Goal: Task Accomplishment & Management: Use online tool/utility

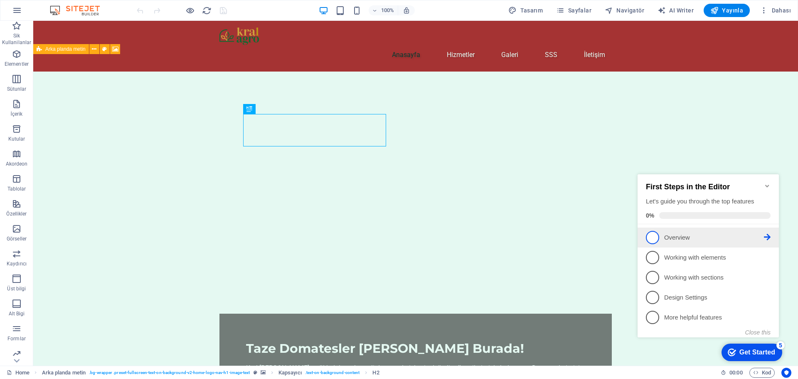
click at [657, 235] on span "1" at bounding box center [652, 237] width 13 height 13
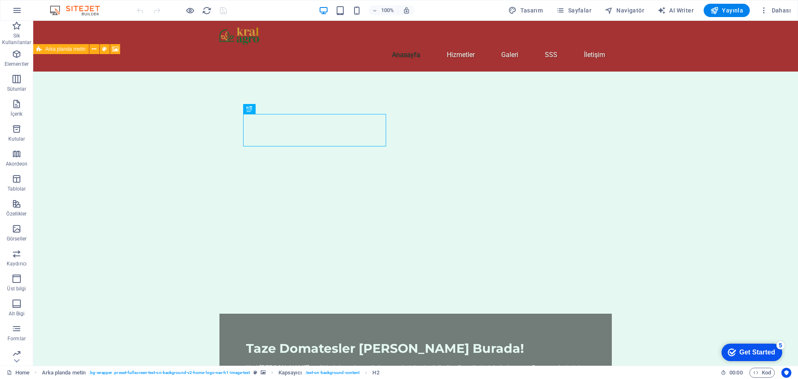
click at [749, 354] on div "Get Started" at bounding box center [758, 351] width 36 height 7
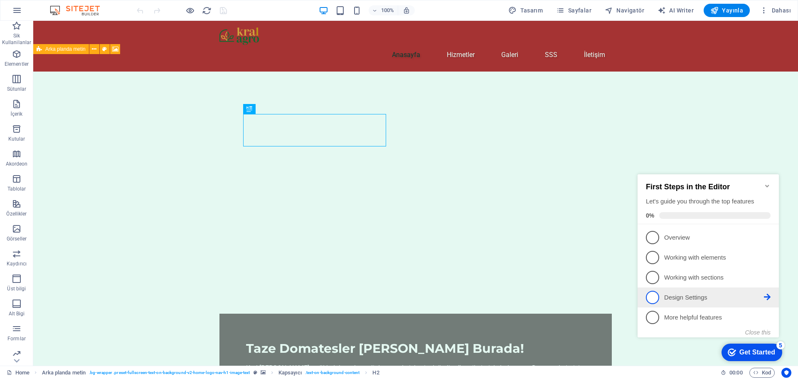
click at [765, 240] on icon at bounding box center [767, 237] width 7 height 7
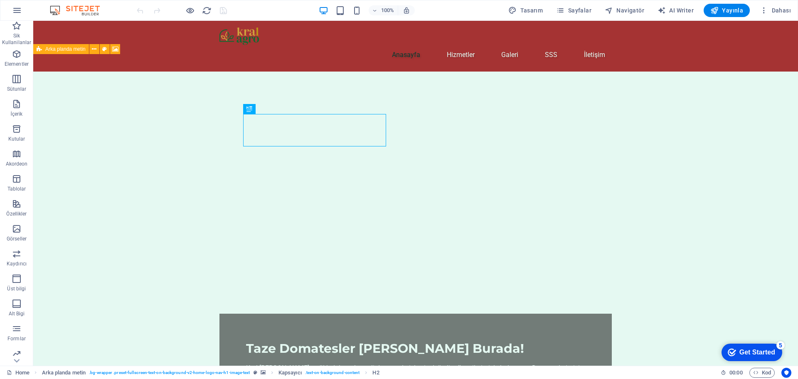
click at [755, 348] on div "Get Started" at bounding box center [758, 351] width 36 height 7
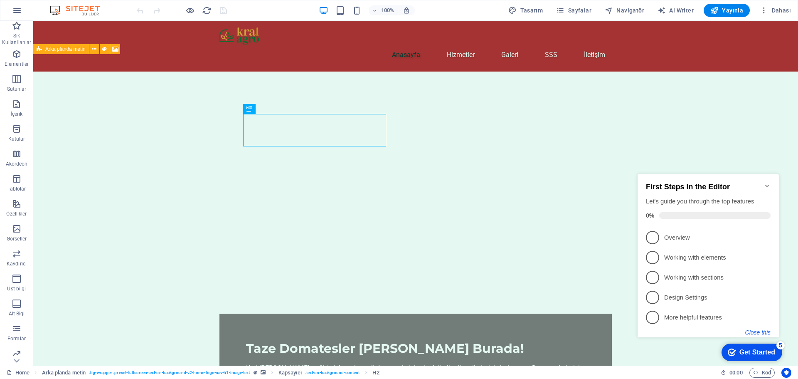
click at [767, 331] on button "Close this" at bounding box center [757, 332] width 25 height 7
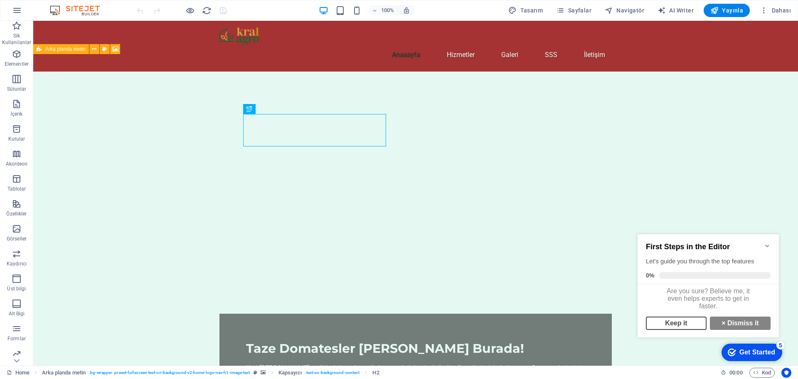
click at [696, 327] on link "Keep it" at bounding box center [676, 322] width 61 height 13
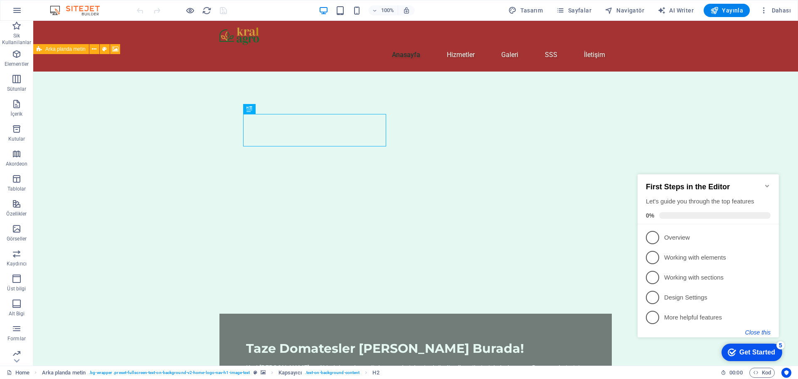
click at [751, 330] on button "Close this" at bounding box center [757, 332] width 25 height 7
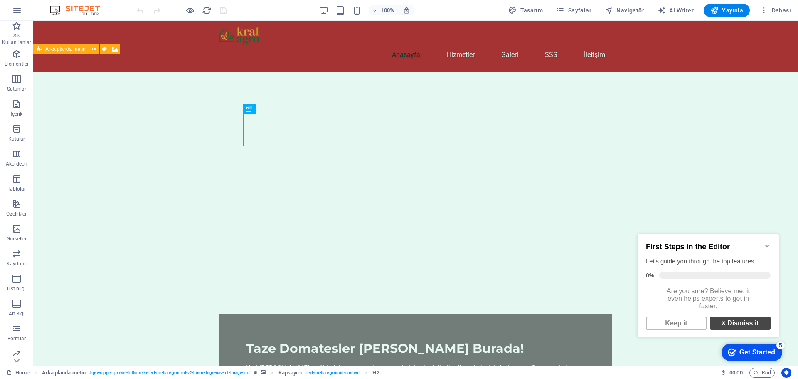
click at [750, 328] on link "× Dismiss it" at bounding box center [740, 322] width 61 height 13
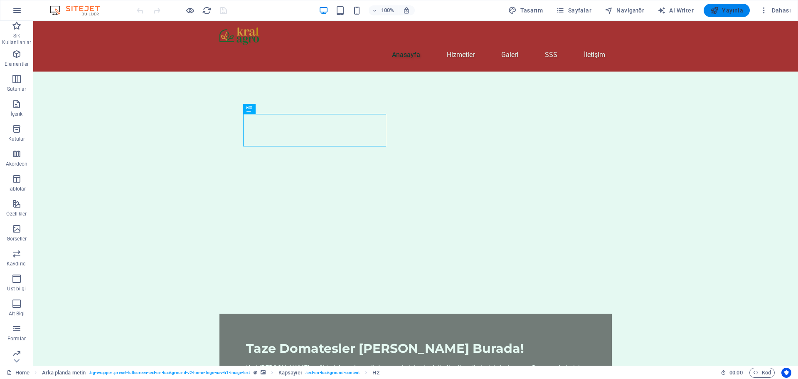
click at [728, 11] on span "Yayınla" at bounding box center [726, 10] width 33 height 8
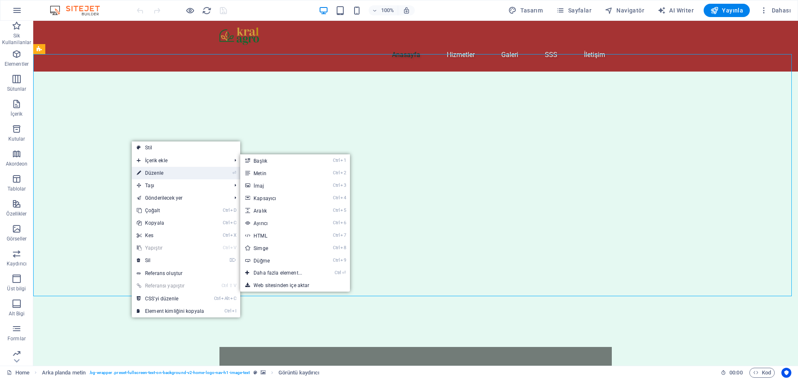
click at [176, 168] on link "⏎ Düzenle" at bounding box center [170, 173] width 77 height 12
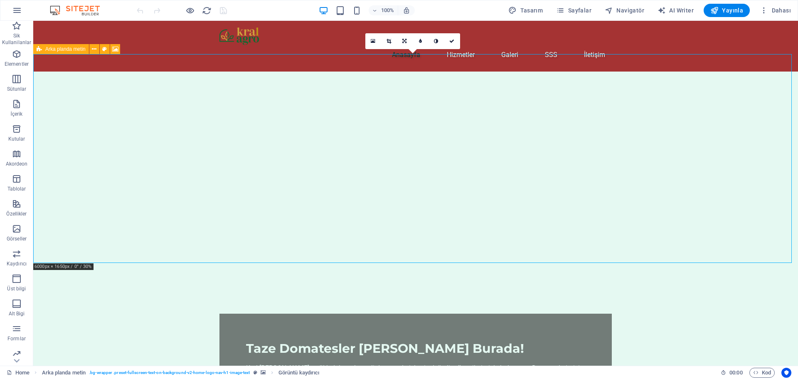
click at [124, 72] on img "1/2" at bounding box center [412, 72] width 759 height 0
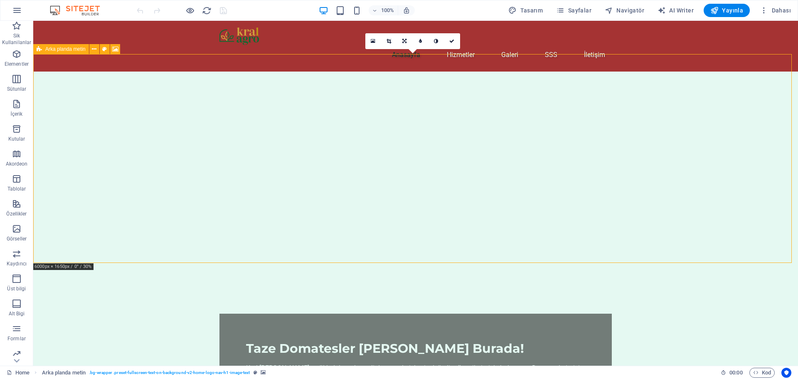
click at [124, 72] on img "1/2" at bounding box center [412, 72] width 759 height 0
select select "footer"
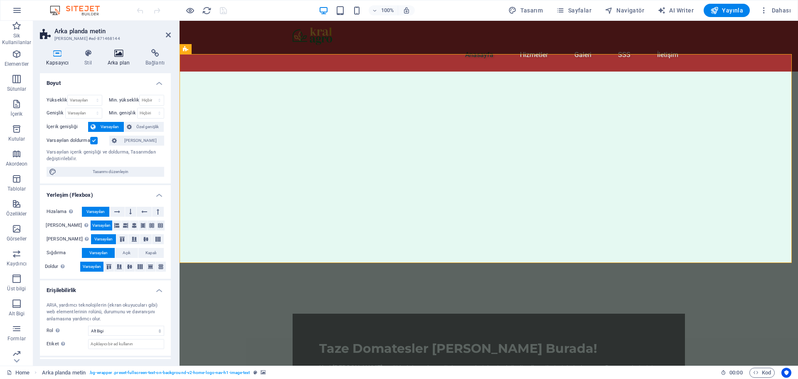
click at [125, 58] on h4 "Arka plan" at bounding box center [120, 57] width 38 height 17
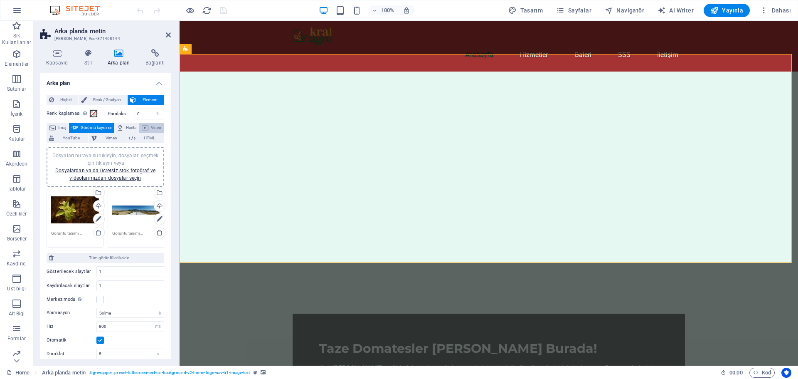
click at [151, 133] on span "Video" at bounding box center [156, 128] width 10 height 10
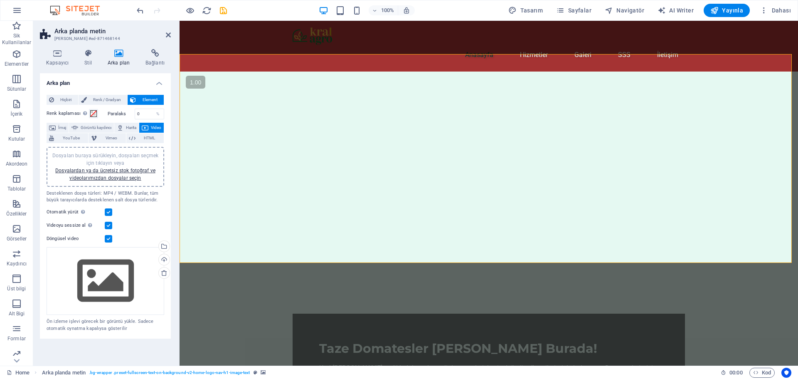
click at [111, 160] on span "Dosyaları buraya sürükleyin, dosyaları seçmek için tıklayın veya Dosyalardan ya…" at bounding box center [105, 167] width 106 height 28
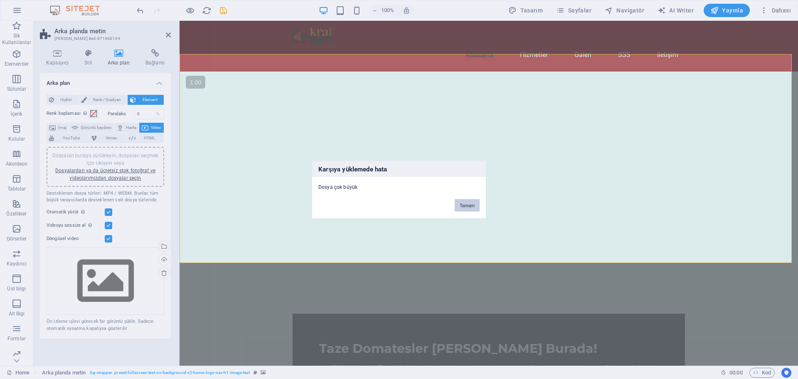
click at [462, 205] on button "Tamam" at bounding box center [467, 205] width 25 height 12
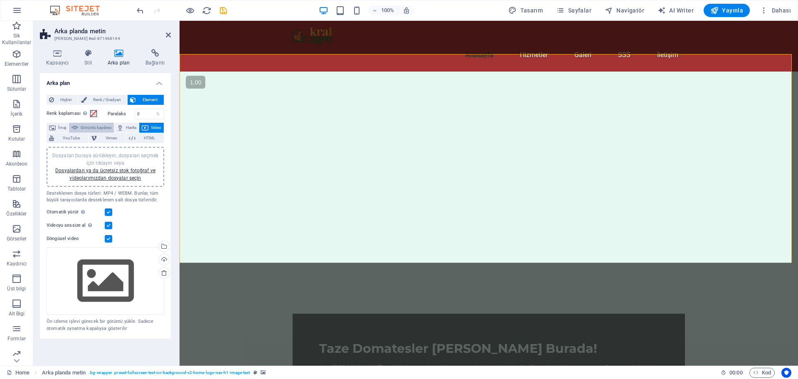
click at [111, 128] on span "Görüntü kaydırıcı" at bounding box center [96, 128] width 31 height 10
select select "ms"
select select "s"
select select "progressive"
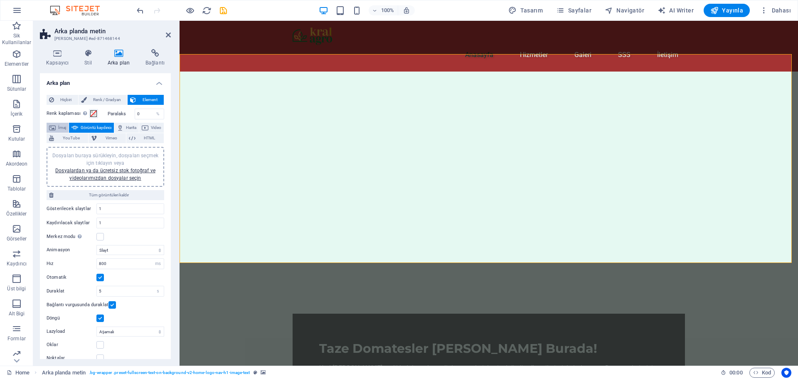
click at [61, 129] on span "İmaj" at bounding box center [62, 128] width 8 height 10
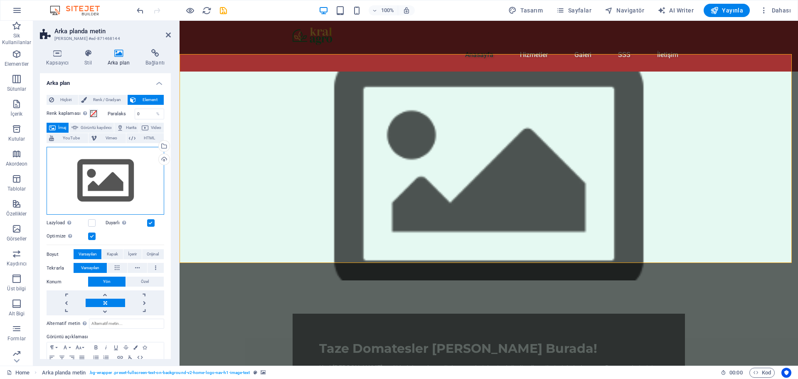
click at [126, 170] on div "Dosyaları buraya sürükleyin, dosyaları seçmek için tıklayın veya Dosyalardan ya…" at bounding box center [106, 181] width 118 height 68
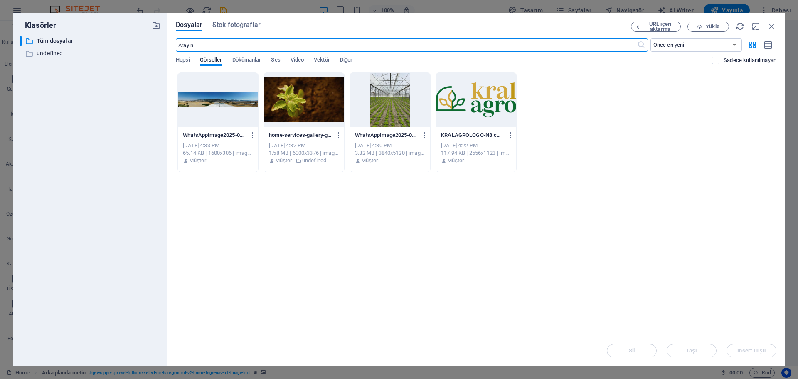
click at [285, 103] on div at bounding box center [304, 100] width 80 height 54
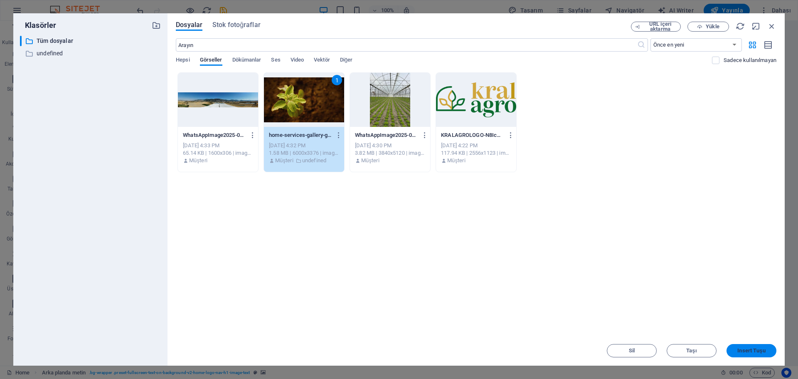
click at [749, 353] on span "Insert Tuşu" at bounding box center [752, 350] width 28 height 5
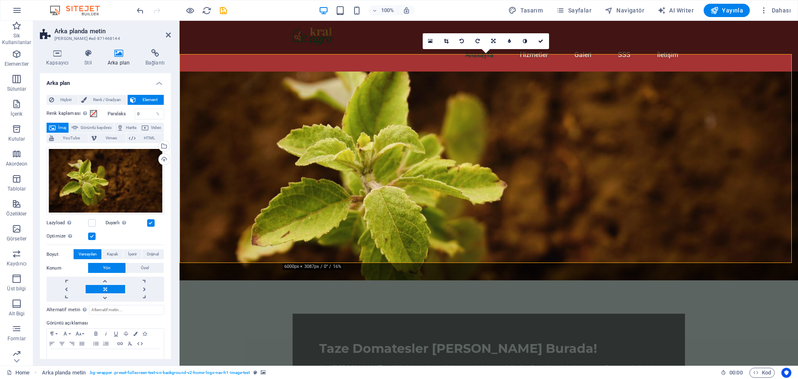
click at [558, 115] on figure at bounding box center [489, 176] width 619 height 209
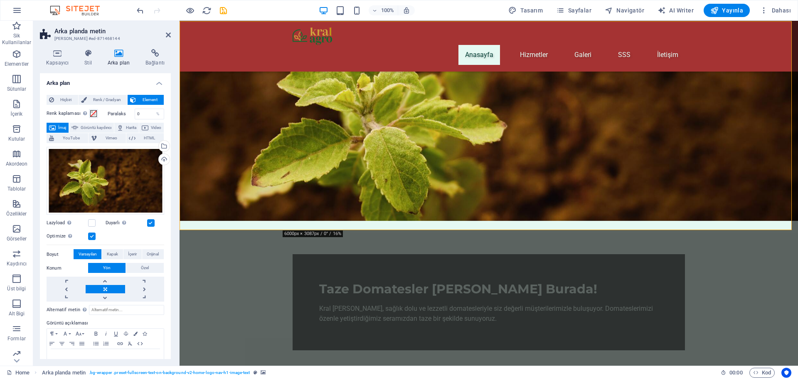
scroll to position [83, 0]
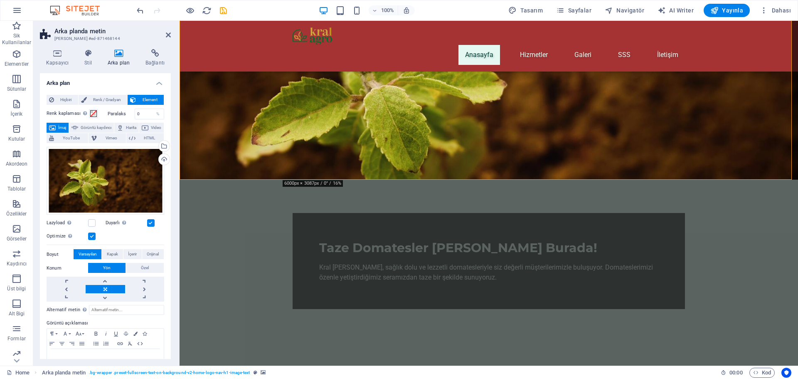
click at [173, 33] on aside "Arka planda metin Ön ayar #ed-871468144 Kapsayıcı Stil Arka plan Bağlantı Boyut…" at bounding box center [106, 193] width 146 height 345
click at [169, 35] on icon at bounding box center [168, 35] width 5 height 7
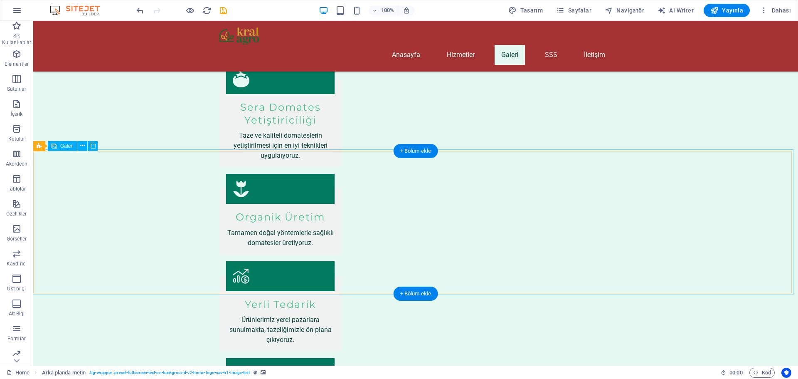
scroll to position [457, 0]
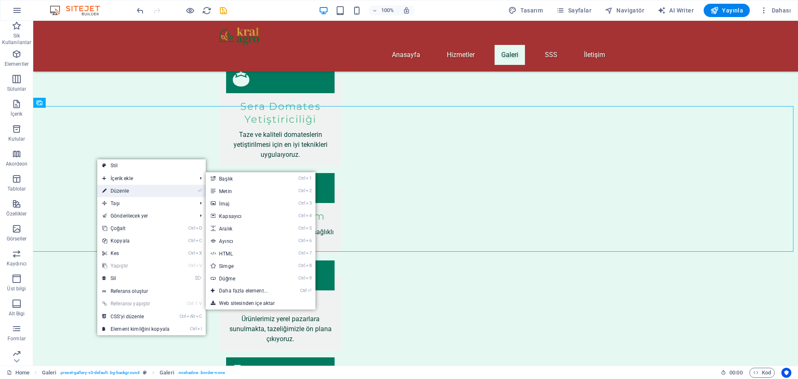
click at [128, 191] on link "⏎ Düzenle" at bounding box center [135, 191] width 77 height 12
select select "4"
select select "px"
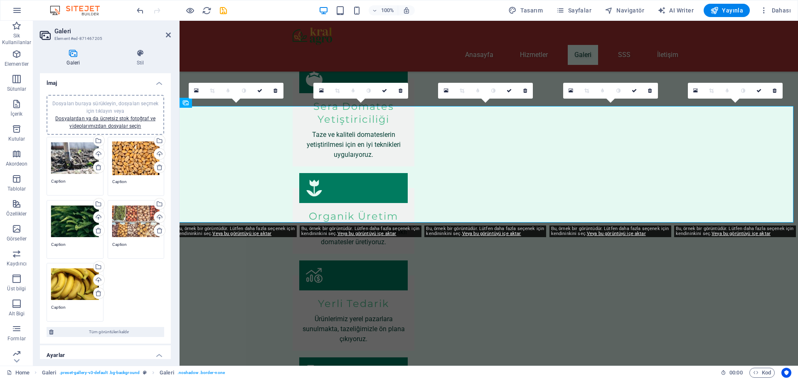
drag, startPoint x: 70, startPoint y: 164, endPoint x: 66, endPoint y: 153, distance: 12.2
click at [67, 155] on div "Dosyaları buraya sürükleyin, dosyaları seçmek için tıklayın veya Dosyalardan ya…" at bounding box center [75, 157] width 48 height 33
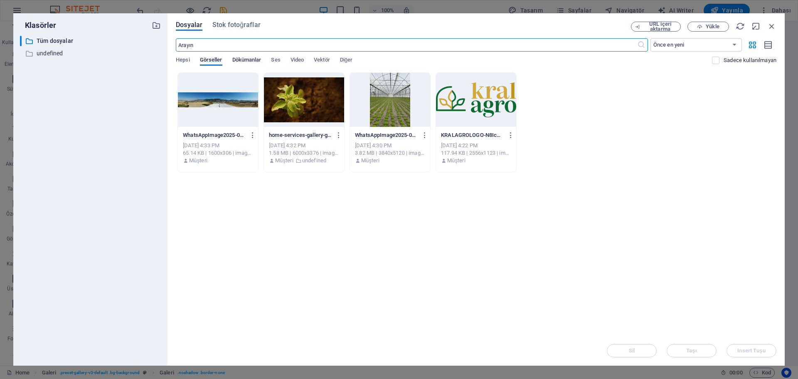
click at [241, 59] on span "Dökümanlar" at bounding box center [246, 61] width 29 height 12
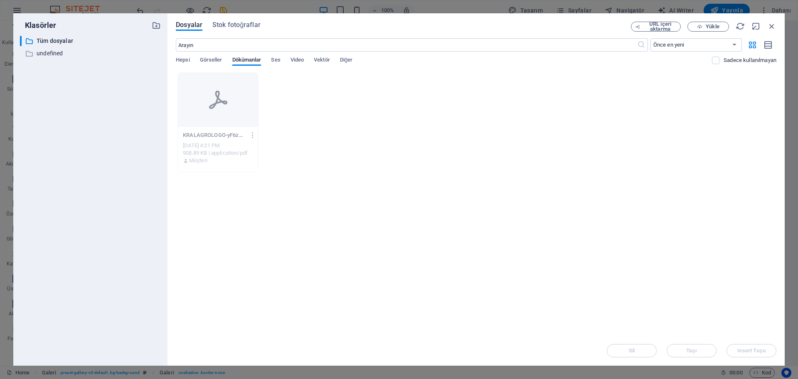
click at [289, 59] on div "Hepsi Görseller Dökümanlar Ses Video Vektör Diğer" at bounding box center [444, 65] width 536 height 16
click at [206, 60] on span "Görseller" at bounding box center [211, 61] width 22 height 12
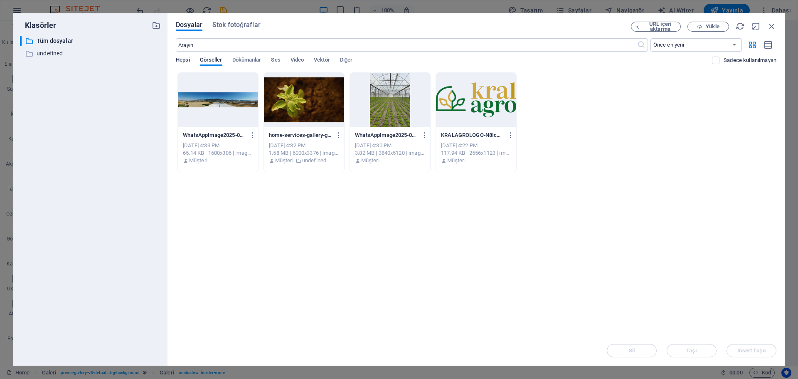
click at [189, 60] on span "Hepsi" at bounding box center [183, 61] width 14 height 12
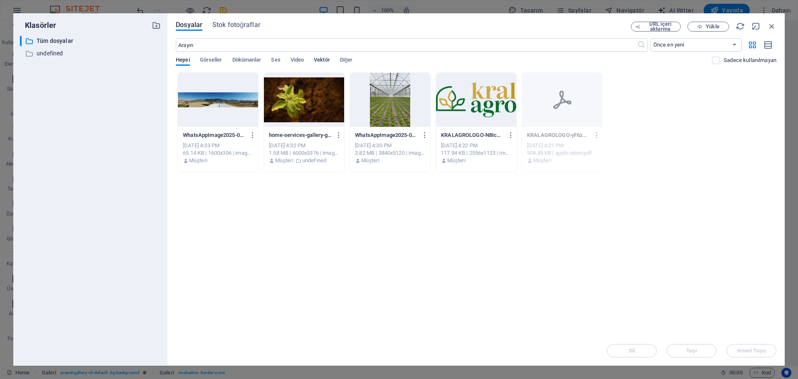
click at [322, 61] on span "Vektör" at bounding box center [322, 61] width 16 height 12
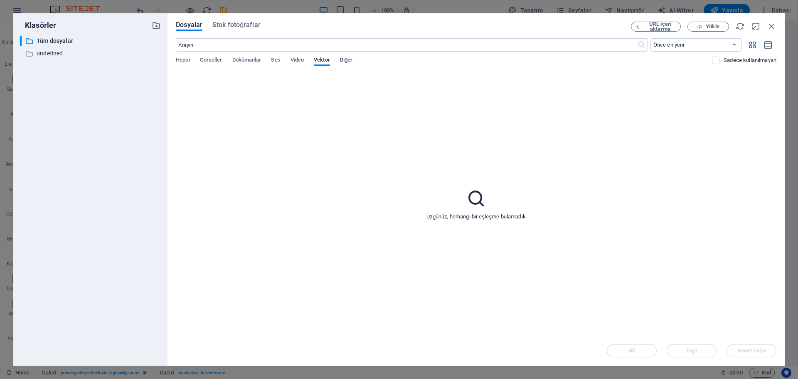
click at [350, 62] on span "Diğer" at bounding box center [346, 61] width 13 height 12
click at [300, 64] on span "Video" at bounding box center [297, 61] width 13 height 12
click at [279, 60] on span "Ses" at bounding box center [275, 61] width 9 height 12
click at [247, 60] on span "Dökümanlar" at bounding box center [246, 61] width 29 height 12
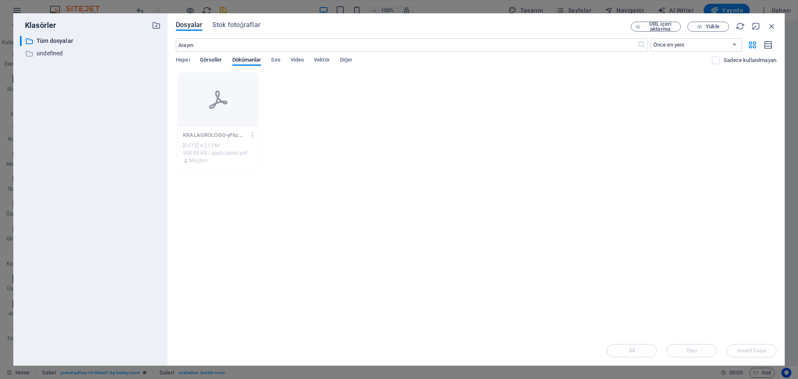
click at [212, 60] on span "Görseller" at bounding box center [211, 61] width 22 height 12
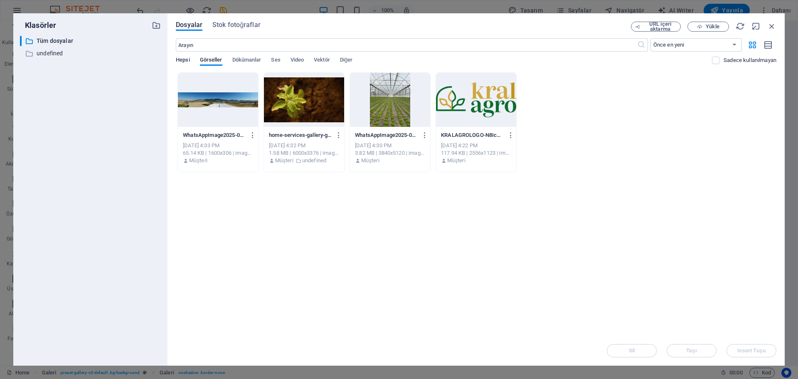
click at [180, 61] on span "Hepsi" at bounding box center [183, 61] width 14 height 12
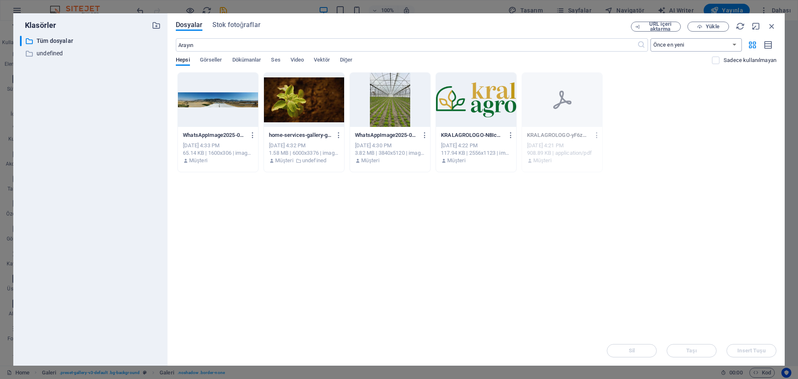
click at [714, 42] on select "Önce en yeni Önce en eski Ad (A-Z) Ad (Z-A) Boyut (0-9) Boyut (9-0) Çözünürlük …" at bounding box center [696, 44] width 91 height 13
click at [651, 38] on select "Önce en yeni Önce en eski Ad (A-Z) Ad (Z-A) Boyut (0-9) Boyut (9-0) Çözünürlük …" at bounding box center [696, 44] width 91 height 13
click at [769, 29] on icon "button" at bounding box center [771, 26] width 9 height 9
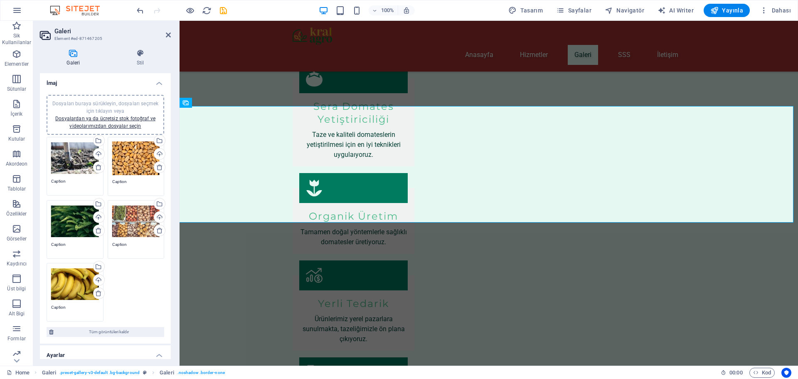
click at [141, 168] on div "Dosyaları buraya sürükleyin, dosyaları seçmek için tıklayın veya Dosyalardan ya…" at bounding box center [136, 158] width 48 height 34
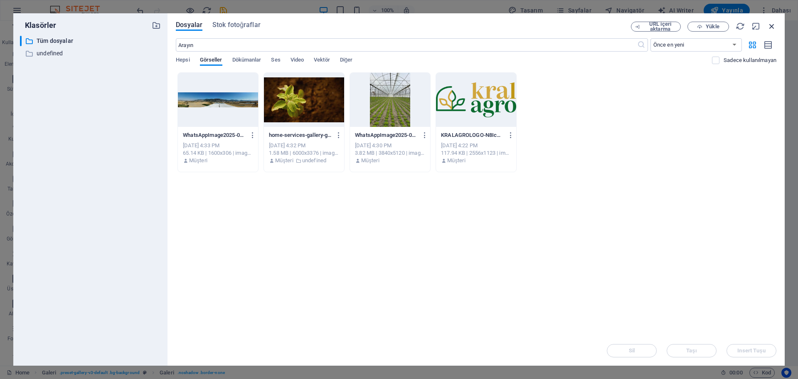
click at [768, 25] on icon "button" at bounding box center [771, 26] width 9 height 9
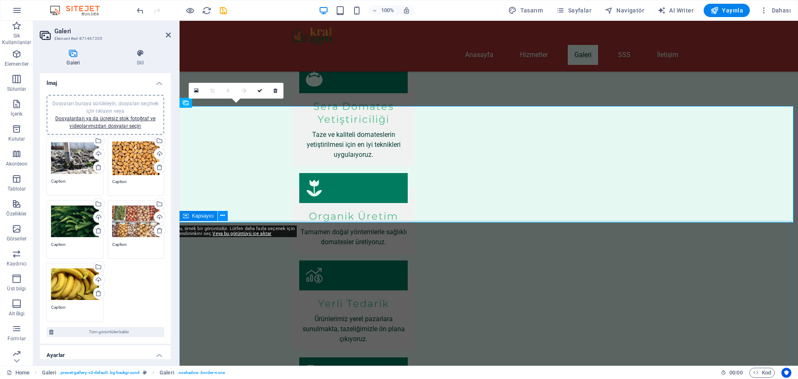
click at [223, 216] on icon at bounding box center [222, 215] width 5 height 9
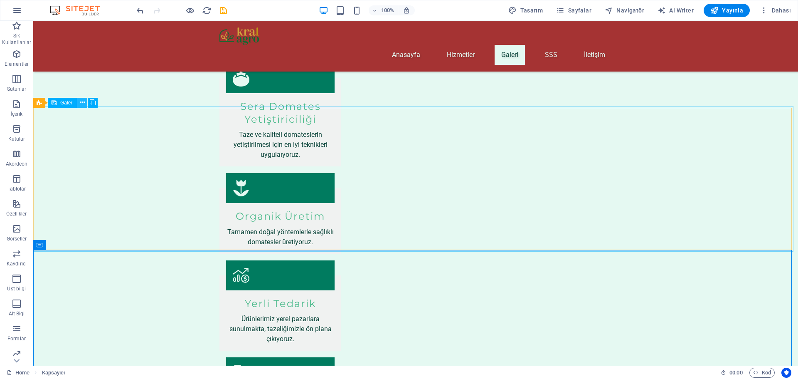
click at [81, 99] on icon at bounding box center [82, 102] width 5 height 9
click at [60, 103] on div "Galeri" at bounding box center [62, 103] width 29 height 10
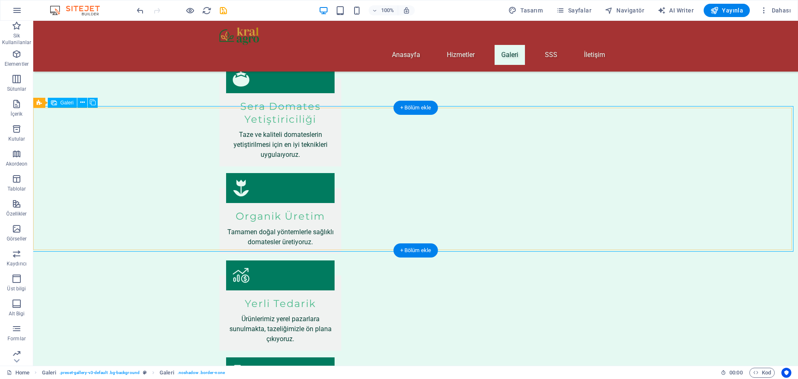
select select "4"
select select "px"
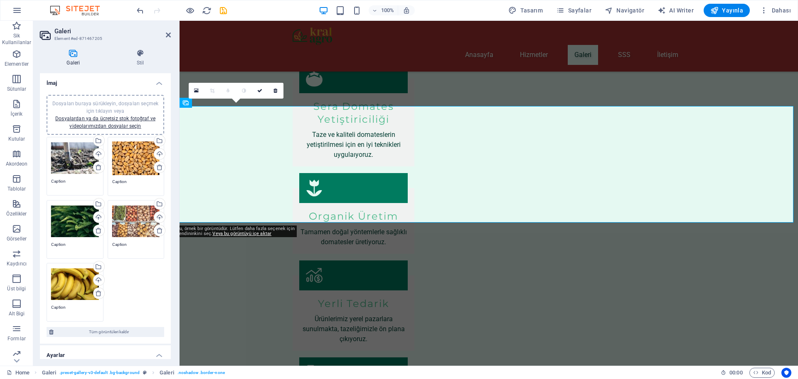
click at [137, 161] on div "Dosyaları buraya sürükleyin, dosyaları seçmek için tıklayın veya Dosyalardan ya…" at bounding box center [136, 158] width 48 height 34
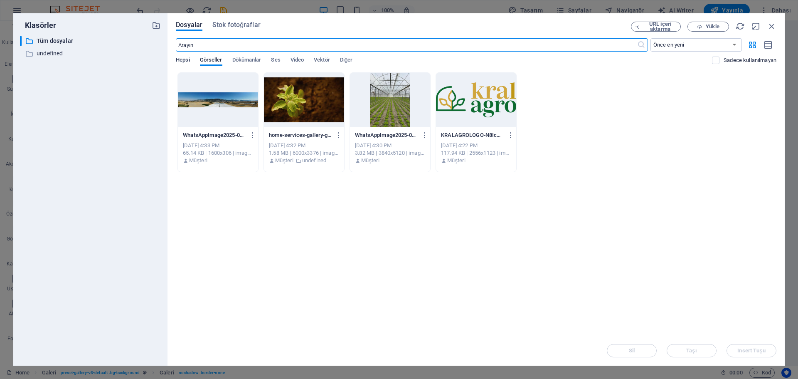
click at [186, 62] on span "Hepsi" at bounding box center [183, 61] width 14 height 12
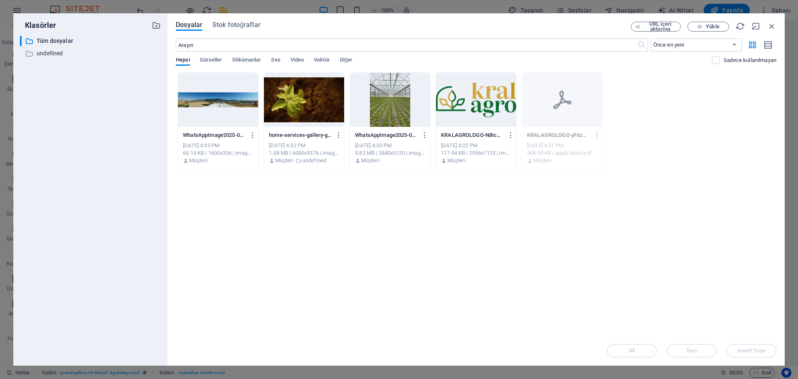
click at [237, 19] on div "Dosyalar Stok fotoğraflar URL içeri aktarma Yükle ​ Önce en yeni Önce en eski A…" at bounding box center [476, 189] width 617 height 352
click at [236, 22] on span "Stok fotoğraflar" at bounding box center [236, 25] width 48 height 10
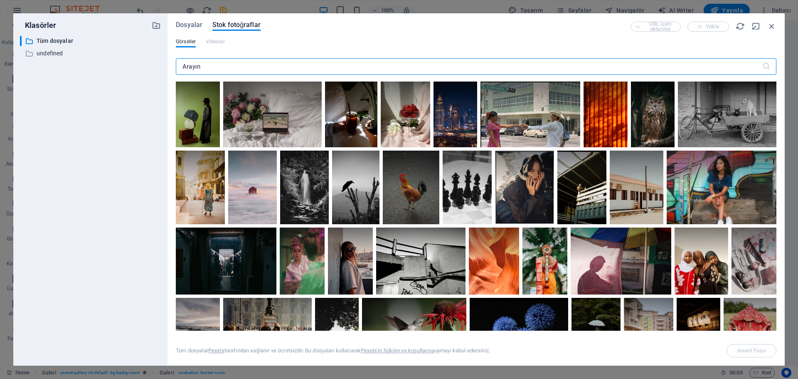
click at [289, 68] on input "text" at bounding box center [469, 66] width 587 height 17
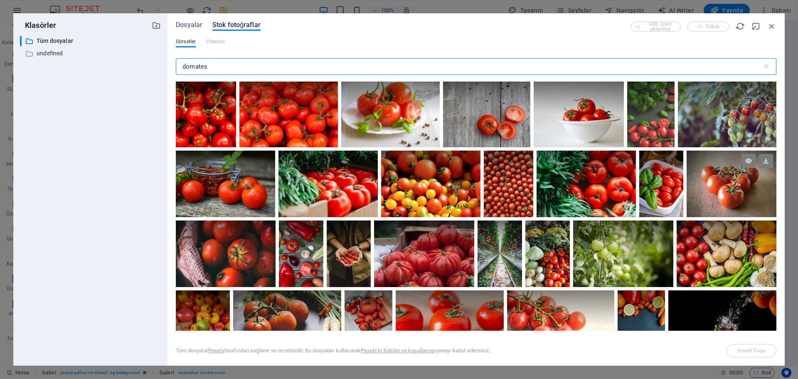
type input "domates"
click at [742, 192] on div at bounding box center [732, 183] width 90 height 66
click at [740, 113] on div at bounding box center [727, 97] width 99 height 33
click at [742, 193] on div at bounding box center [732, 183] width 90 height 66
click at [745, 346] on button "Insert Tuşu" at bounding box center [752, 350] width 50 height 13
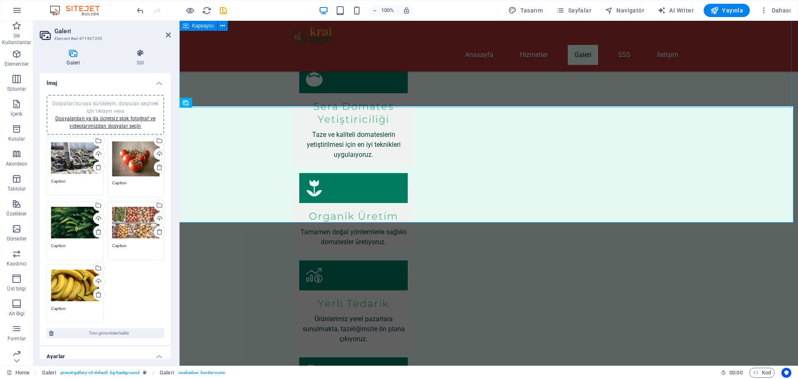
click at [403, 74] on div "Hizmetlerimiz Sera Domates Yetiştiriciliği Taze ve kaliteli domateslerin yetişt…" at bounding box center [489, 327] width 619 height 653
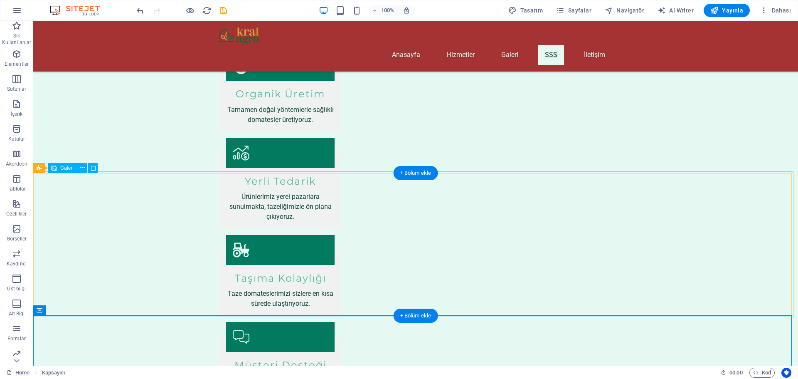
scroll to position [374, 0]
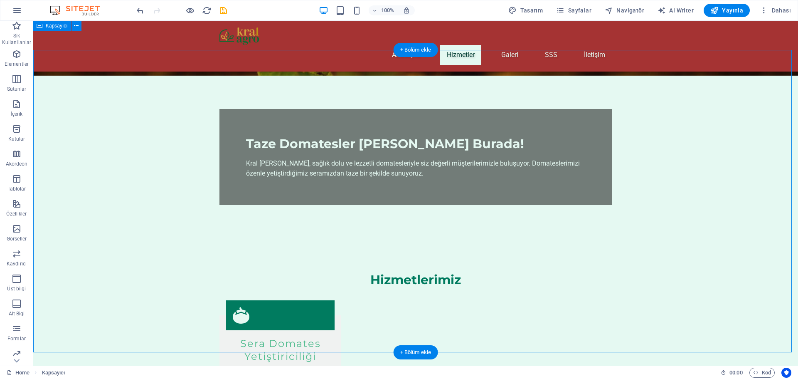
scroll to position [208, 0]
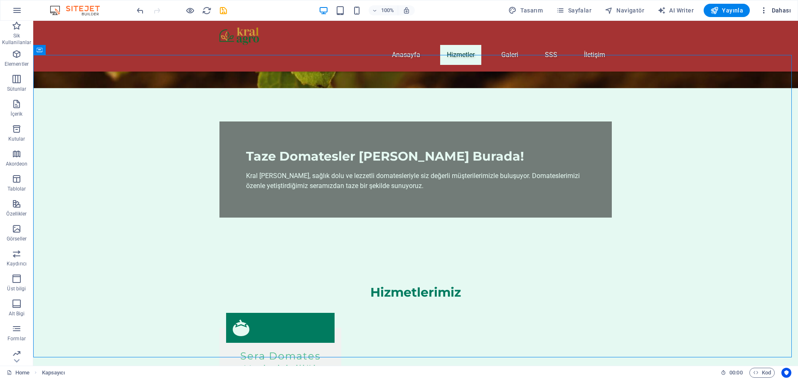
click at [785, 10] on span "Dahası" at bounding box center [775, 10] width 31 height 8
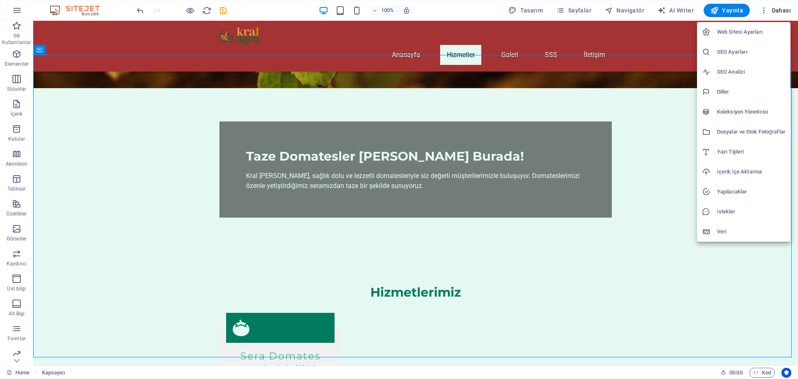
click at [763, 31] on h6 "Web Sitesi Ayarları" at bounding box center [751, 32] width 69 height 10
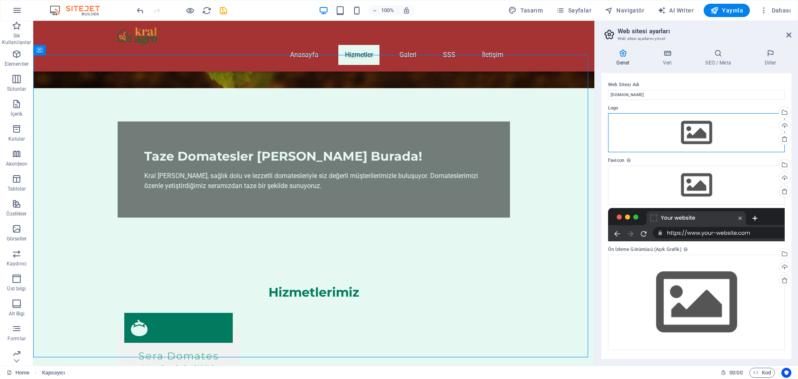
click at [709, 129] on div "Dosyaları buraya sürükleyin, dosyaları seçmek için tıklayın veya Dosyalardan ya…" at bounding box center [696, 132] width 177 height 39
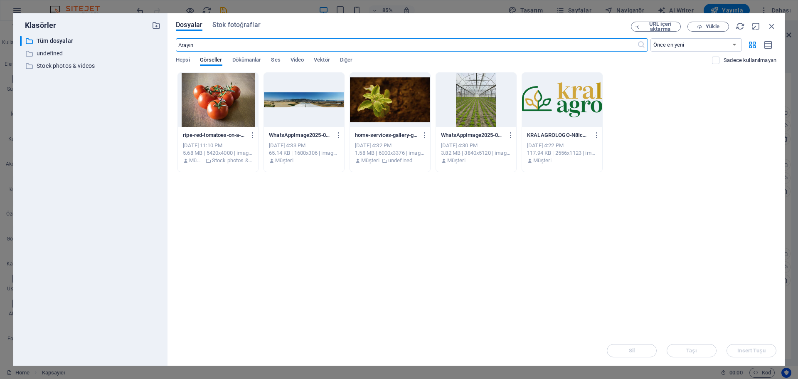
click at [552, 109] on div at bounding box center [562, 100] width 80 height 54
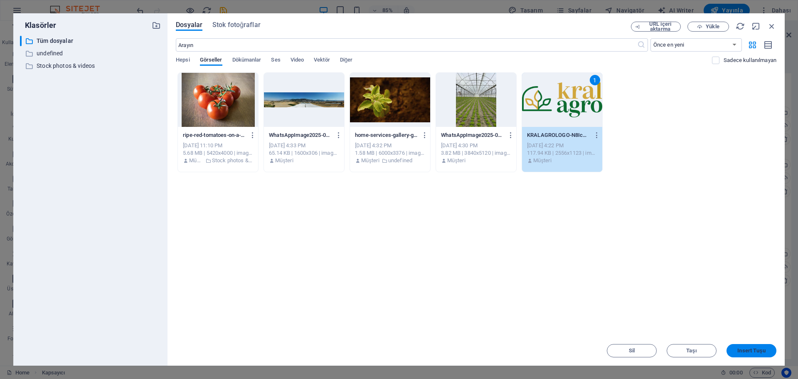
click at [744, 348] on span "Insert Tuşu" at bounding box center [752, 350] width 28 height 5
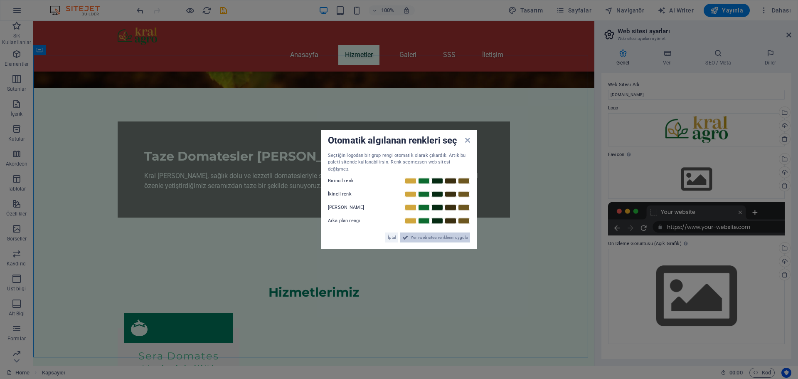
click at [428, 234] on span "Yeni web sitesi renklerini uygula" at bounding box center [439, 237] width 57 height 10
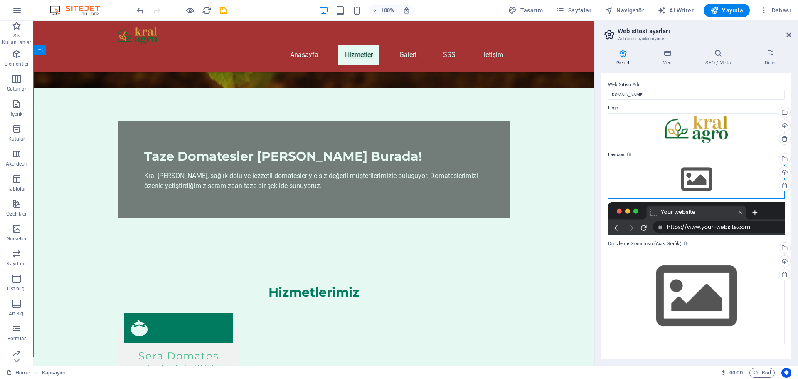
click at [704, 181] on div "Dosyaları buraya sürükleyin, dosyaları seçmek için tıklayın veya Dosyalardan ya…" at bounding box center [696, 179] width 177 height 39
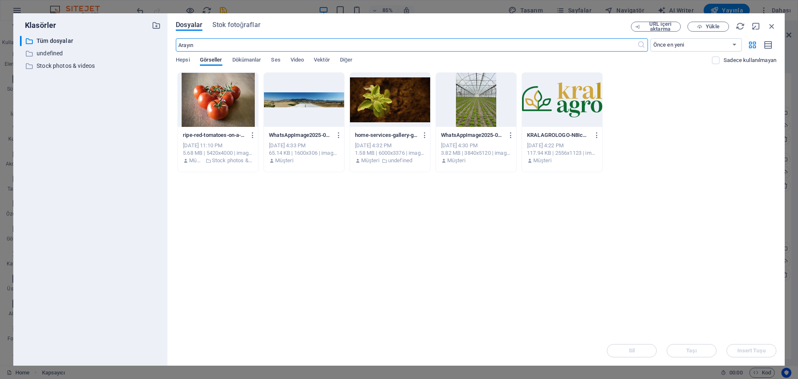
click at [537, 91] on div at bounding box center [562, 100] width 80 height 54
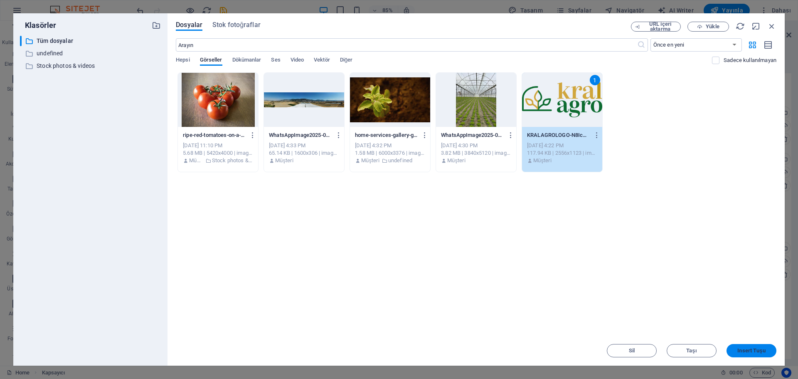
drag, startPoint x: 750, startPoint y: 359, endPoint x: 751, endPoint y: 355, distance: 4.2
click at [751, 358] on div "Dosyalar Stok fotoğraflar URL içeri aktarma Yükle ​ Önce en yeni Önce en eski A…" at bounding box center [476, 189] width 617 height 352
click at [750, 347] on button "Insert Tuşu" at bounding box center [752, 350] width 50 height 13
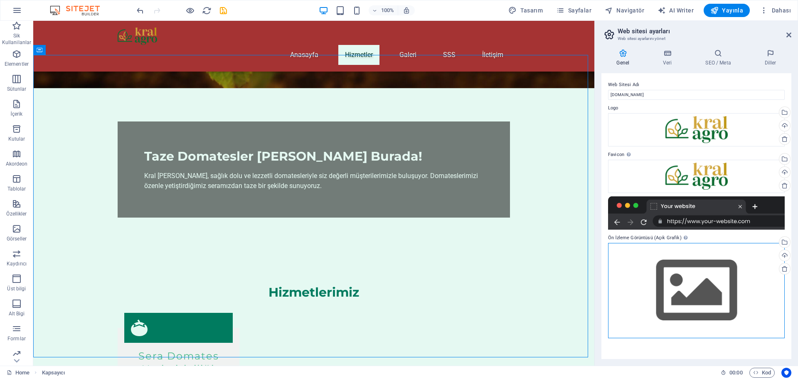
click at [647, 250] on div "Dosyaları buraya sürükleyin, dosyaları seçmek için tıklayın veya Dosyalardan ya…" at bounding box center [696, 290] width 177 height 95
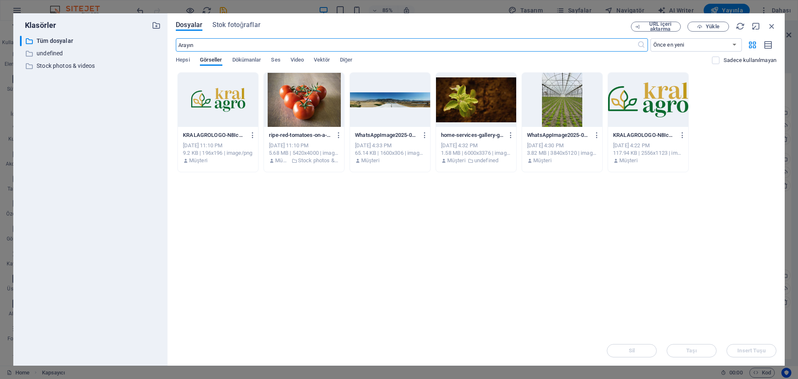
click at [206, 95] on div at bounding box center [218, 100] width 80 height 54
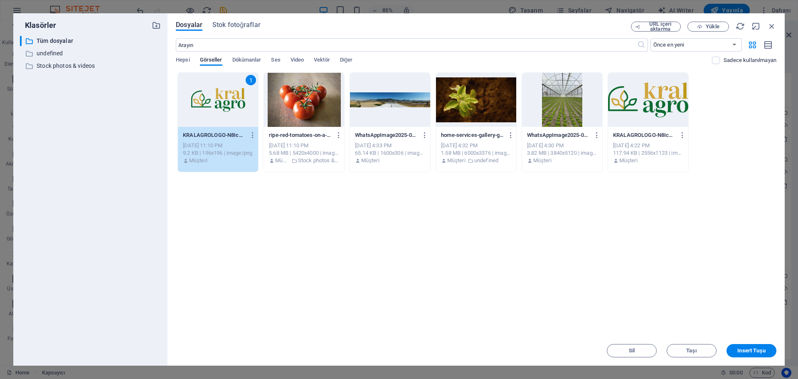
click at [757, 352] on span "Insert Tuşu" at bounding box center [752, 350] width 28 height 5
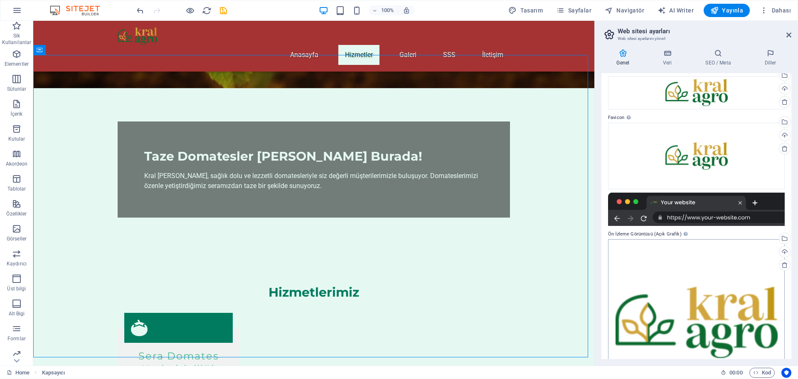
scroll to position [0, 0]
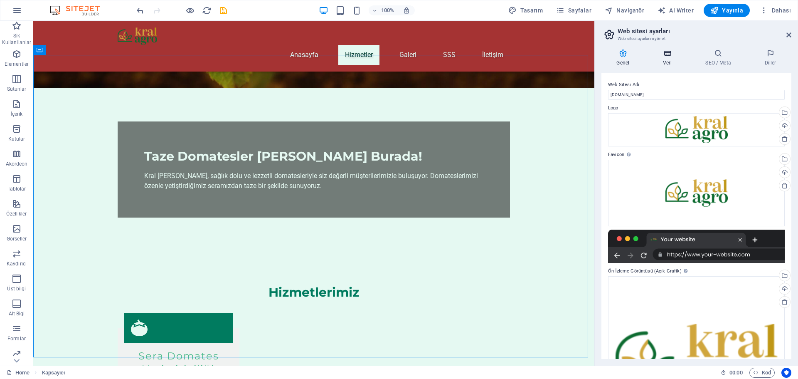
click at [668, 61] on h4 "Veri" at bounding box center [669, 57] width 42 height 17
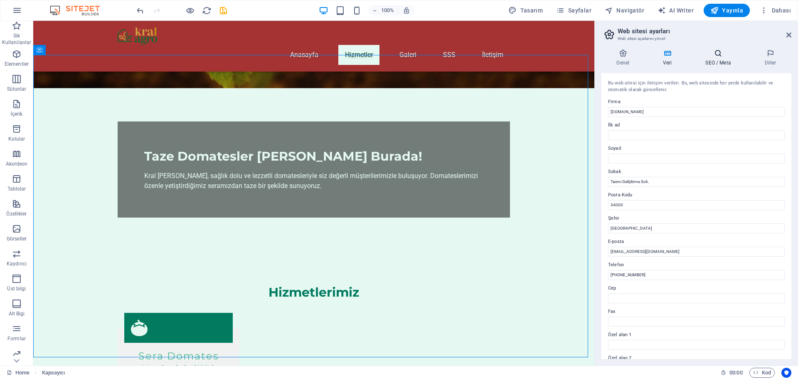
click at [725, 57] on icon at bounding box center [719, 53] width 56 height 8
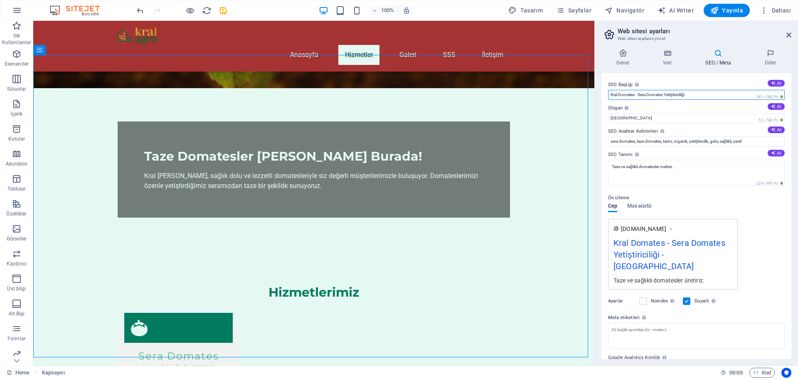
click at [716, 95] on input "Kral Domates - Sera Domates Yetiştiriciliği" at bounding box center [696, 95] width 177 height 10
click at [684, 121] on input "Berlin" at bounding box center [696, 118] width 177 height 10
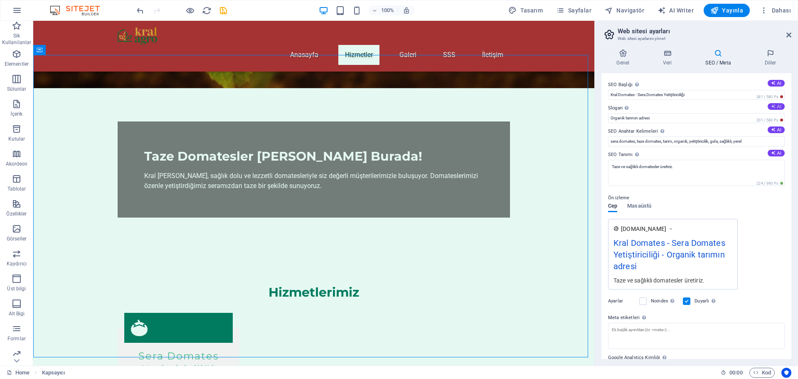
click at [776, 108] on button "AI" at bounding box center [776, 106] width 17 height 7
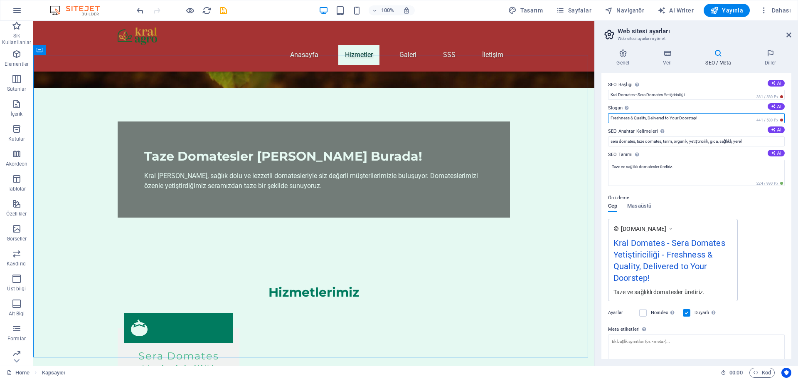
click at [736, 118] on input "Freshness & Quality, Delivered to Your Doorstep!" at bounding box center [696, 118] width 177 height 10
click at [771, 107] on icon at bounding box center [773, 106] width 5 height 5
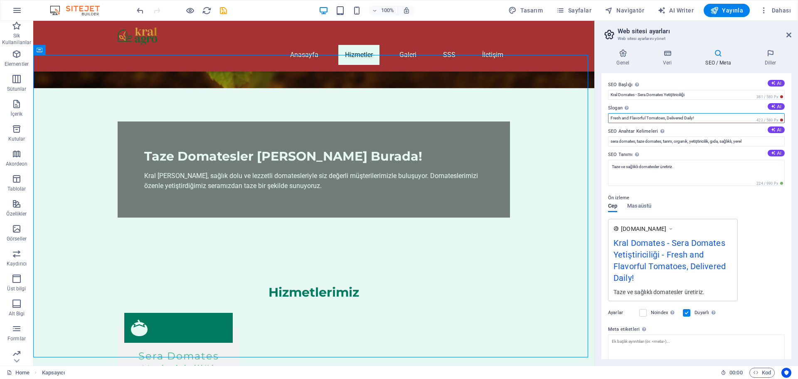
click at [728, 120] on input "Fresh and Flavorful Tomatoes, Delivered Daily!" at bounding box center [696, 118] width 177 height 10
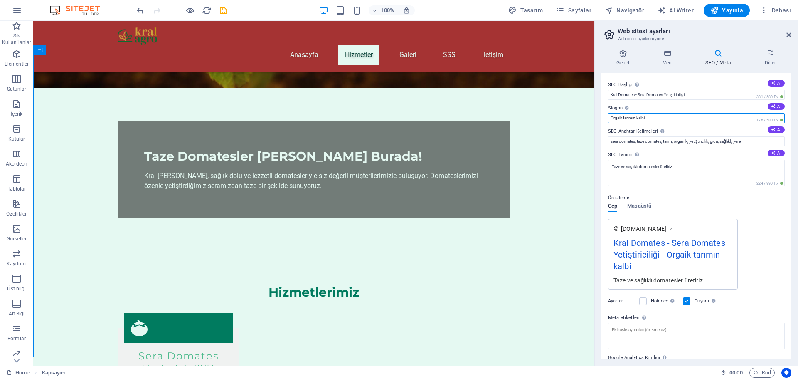
click at [621, 120] on input "Orgaik tarımın kalbi" at bounding box center [696, 118] width 177 height 10
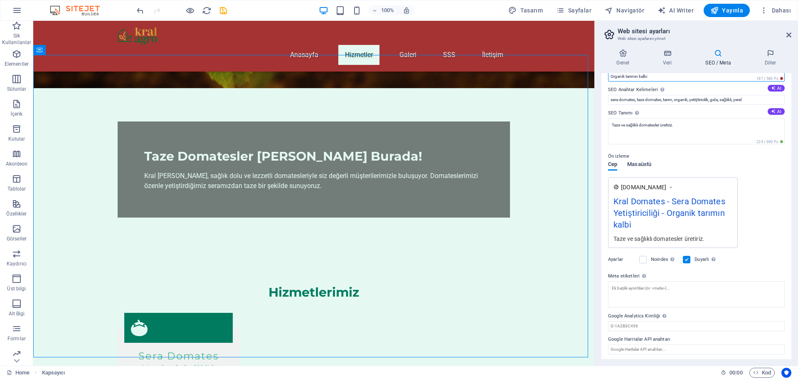
type input "Organik tarımın kalbi"
click at [647, 166] on span "Masaüstü" at bounding box center [639, 165] width 24 height 12
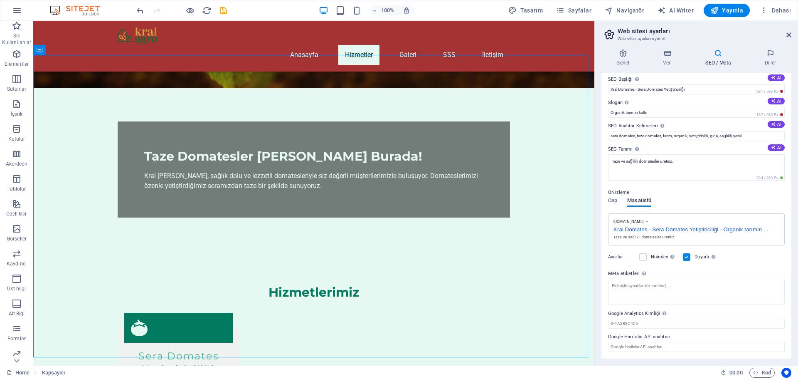
scroll to position [5, 0]
click at [617, 200] on span "Cep" at bounding box center [612, 201] width 9 height 12
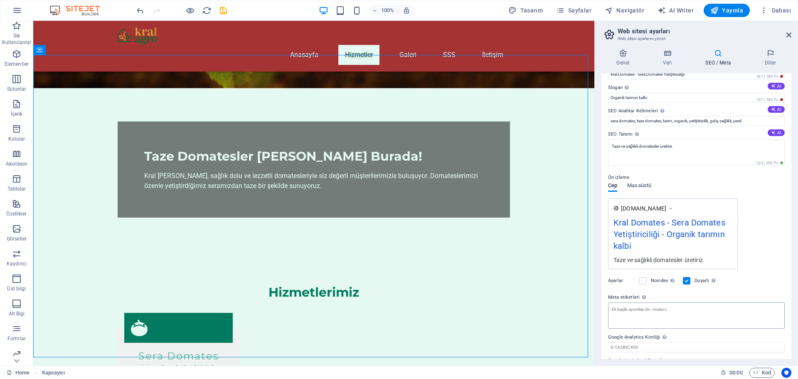
scroll to position [0, 0]
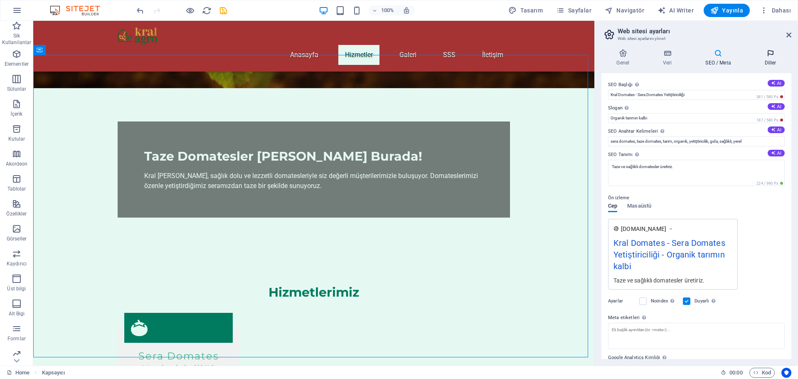
click at [769, 62] on h4 "Diller" at bounding box center [771, 57] width 42 height 17
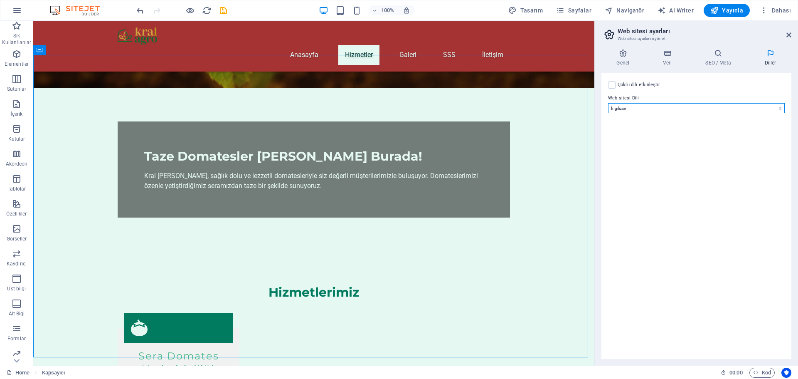
click at [688, 105] on select "Abkhazian Afar Afrikaans Akan Albanian Almanca Amharic Aragonese Arapça Armenia…" at bounding box center [696, 108] width 177 height 10
select select "165"
click at [608, 103] on select "Abkhazian Afar Afrikaans Akan Albanian Almanca Amharic Aragonese Arapça Armenia…" at bounding box center [696, 108] width 177 height 10
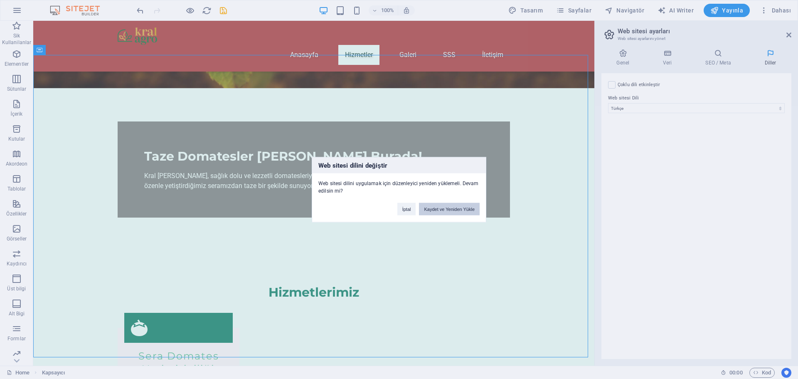
click at [448, 211] on button "Kaydet ve Yeniden Yükle" at bounding box center [449, 208] width 61 height 12
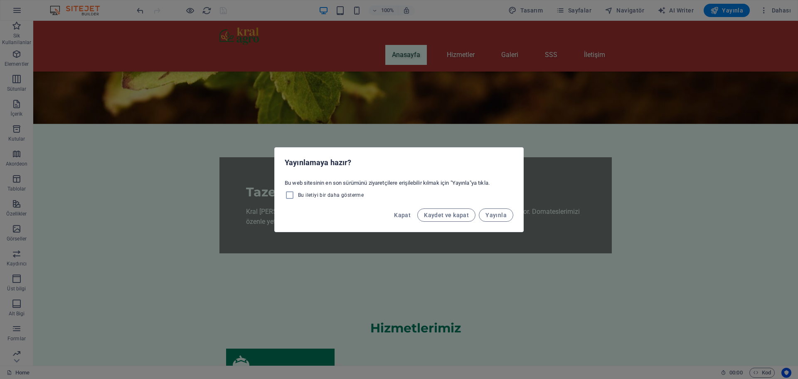
scroll to position [125, 0]
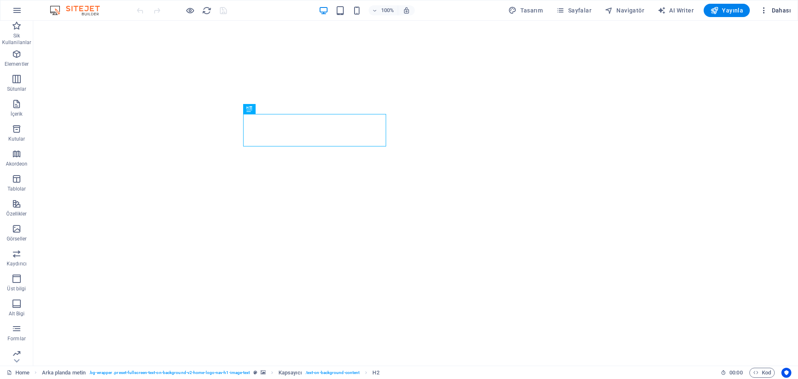
click at [772, 16] on button "Dahası" at bounding box center [776, 10] width 38 height 13
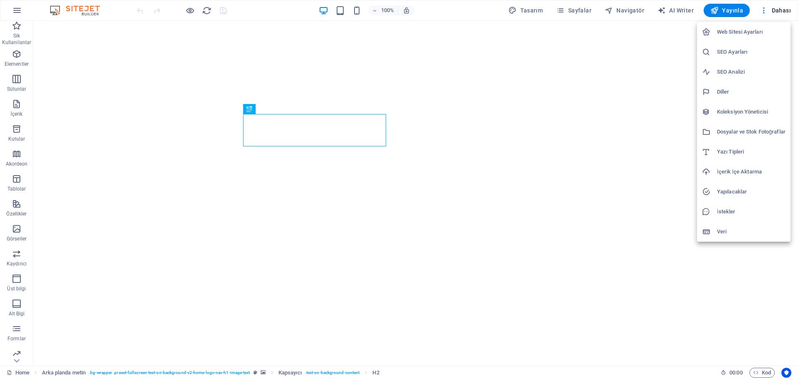
click at [750, 35] on h6 "Web Sitesi Ayarları" at bounding box center [751, 32] width 69 height 10
select select "165"
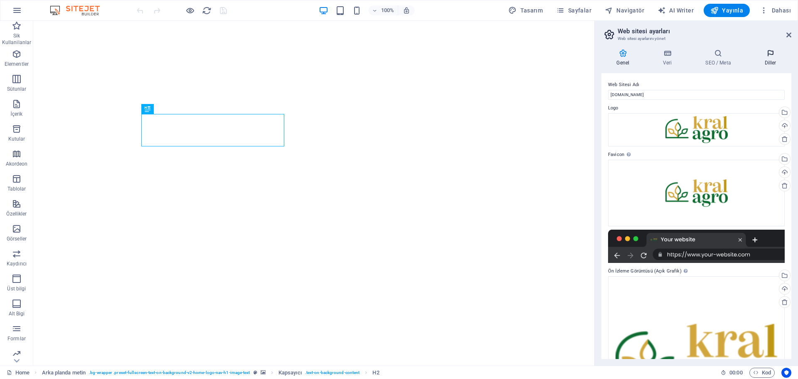
click at [762, 61] on h4 "Diller" at bounding box center [771, 57] width 42 height 17
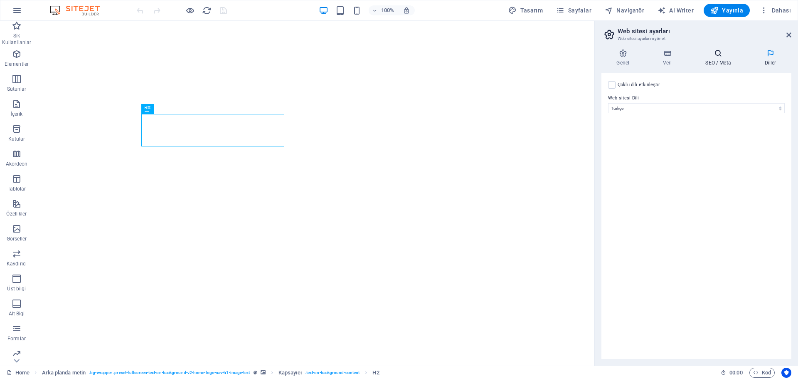
click at [724, 61] on h4 "SEO / Meta" at bounding box center [720, 57] width 59 height 17
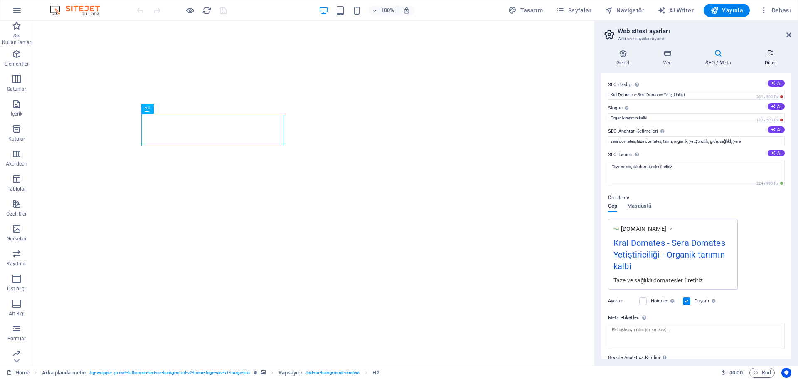
click at [758, 60] on h4 "Diller" at bounding box center [771, 57] width 42 height 17
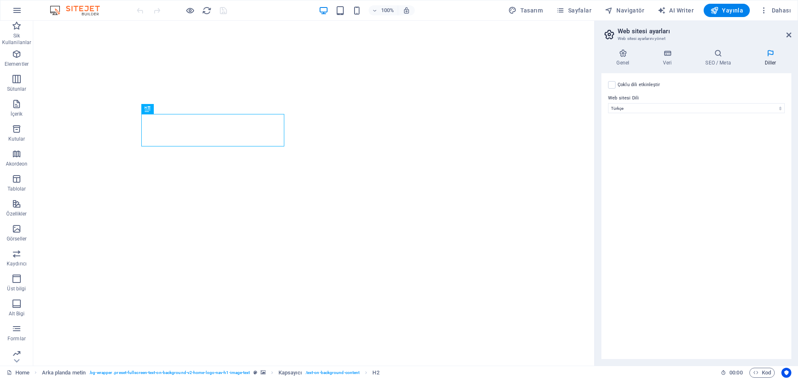
click at [616, 86] on div "Çoklu dili etkinleştir Çoklu dili silmek için tek bir dil kalana kadar tüm dill…" at bounding box center [696, 85] width 177 height 10
click at [614, 86] on label at bounding box center [611, 84] width 7 height 7
click at [0, 0] on input "Çoklu dili etkinleştir Çoklu dili silmek için tek bir dil kalana kadar tüm dill…" at bounding box center [0, 0] width 0 height 0
click at [663, 145] on select "Abkhazian Afar Afrikaans Akan Albanian Almanca Amharic Aragonese Arapça Armenia…" at bounding box center [696, 148] width 138 height 10
select select "72"
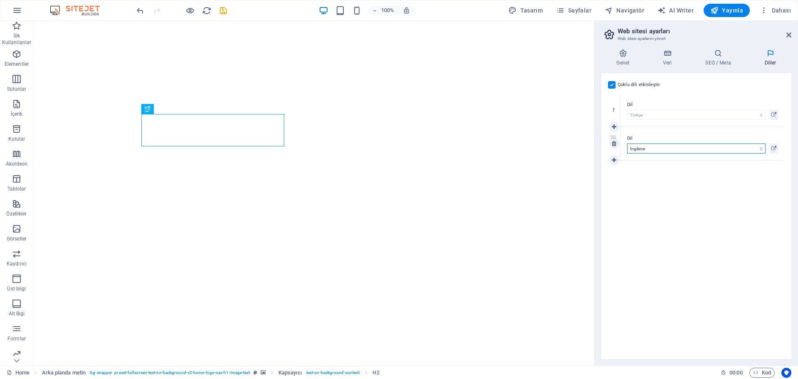
click at [627, 143] on select "Abkhazian Afar Afrikaans Akan Albanian Almanca Amharic Aragonese Arapça Armenia…" at bounding box center [696, 148] width 138 height 10
click at [673, 59] on h4 "Veri" at bounding box center [669, 57] width 42 height 17
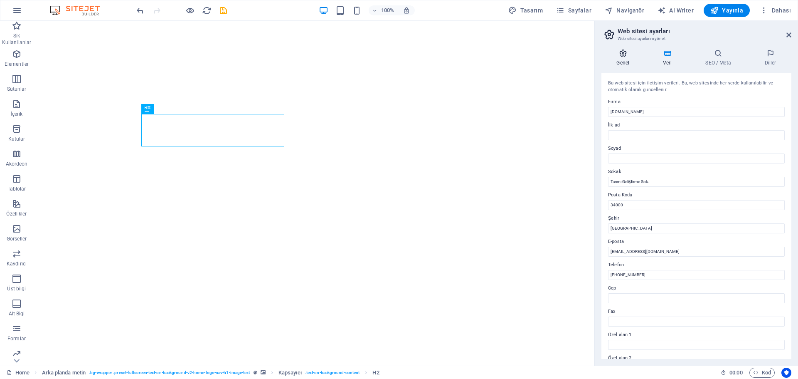
click at [624, 61] on h4 "Genel" at bounding box center [625, 57] width 47 height 17
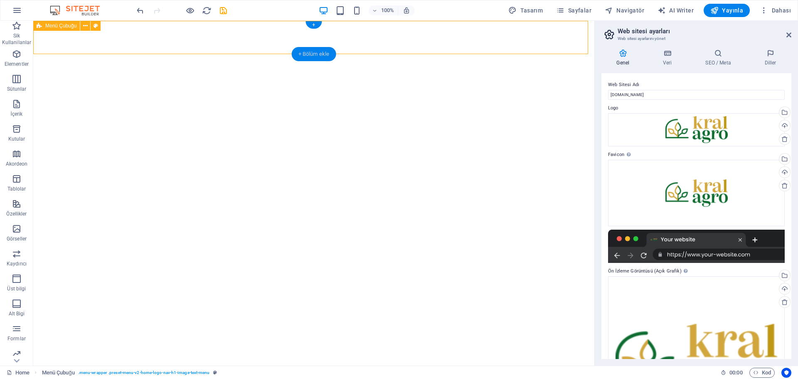
click at [336, 56] on div "+ Bölüm ekle" at bounding box center [314, 54] width 44 height 14
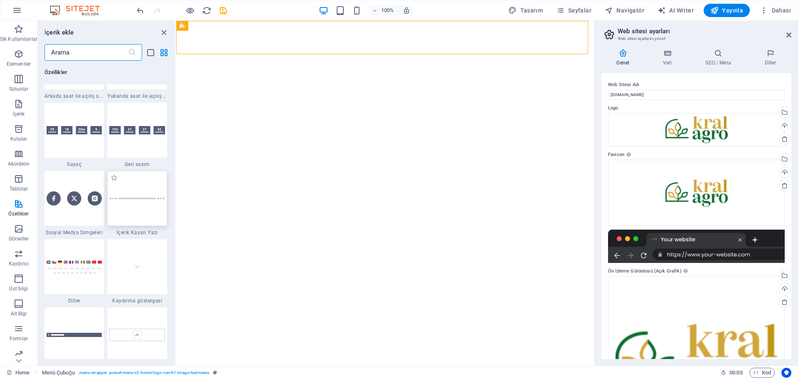
scroll to position [3741, 0]
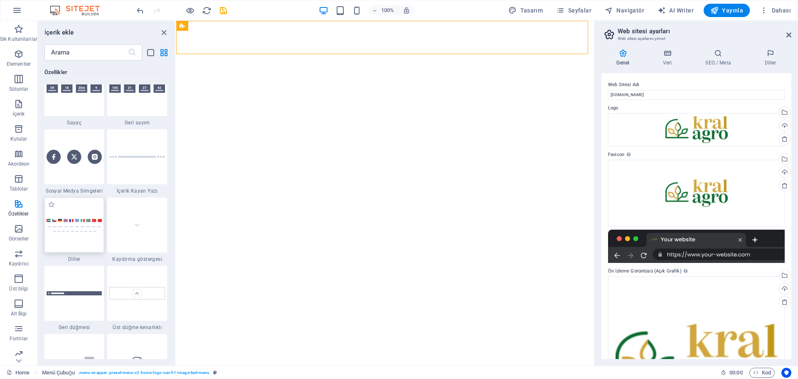
click at [92, 212] on div at bounding box center [74, 224] width 60 height 55
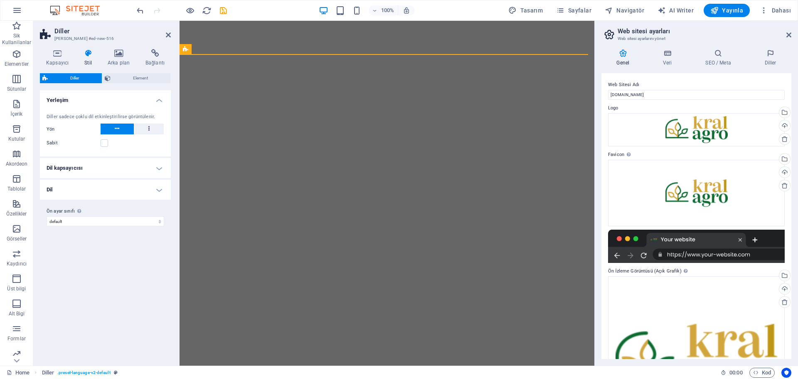
click at [113, 169] on h4 "Dil kapsayıcısı" at bounding box center [105, 168] width 131 height 20
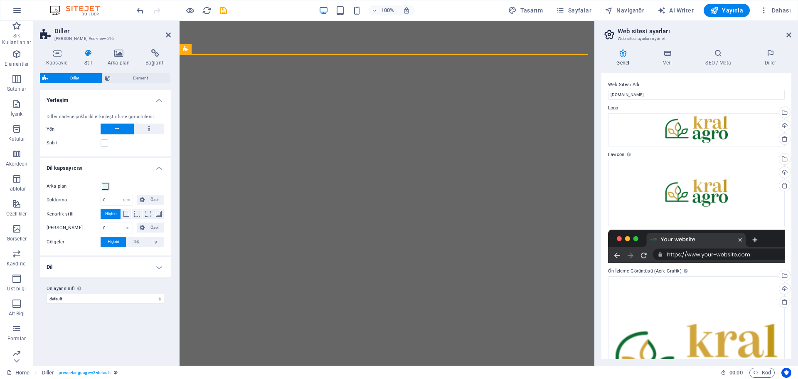
click at [121, 163] on h4 "Dil kapsayıcısı" at bounding box center [105, 165] width 131 height 15
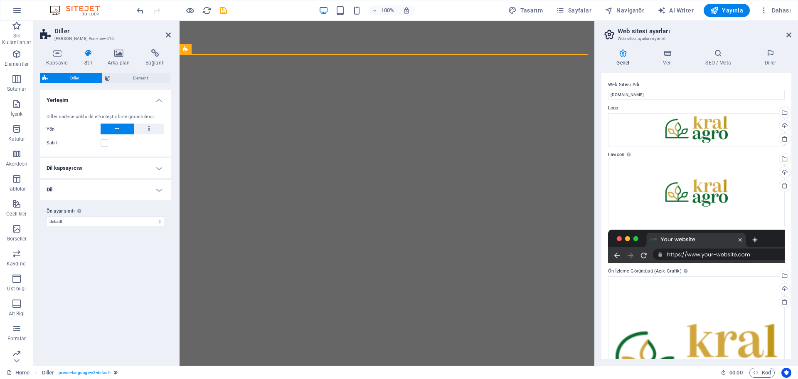
click at [117, 100] on h4 "Yerleşim" at bounding box center [105, 97] width 131 height 15
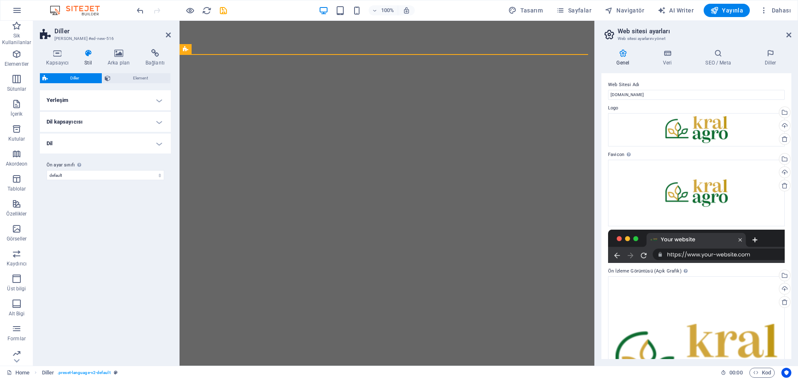
click at [112, 103] on h4 "Yerleşim" at bounding box center [105, 100] width 131 height 20
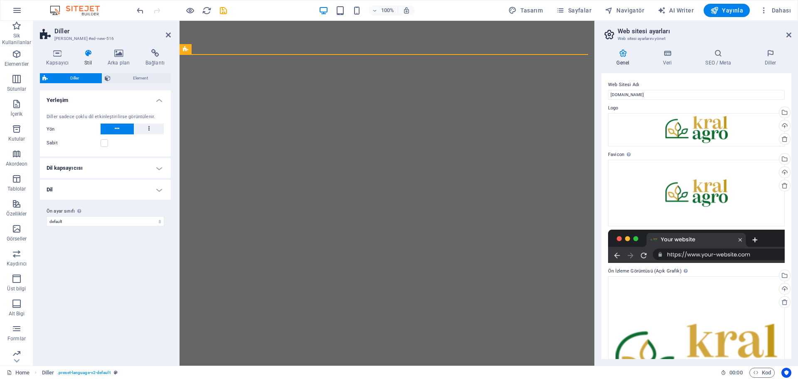
click at [113, 126] on button at bounding box center [117, 128] width 33 height 11
click at [148, 125] on icon at bounding box center [148, 128] width 1 height 10
click at [123, 131] on button at bounding box center [117, 128] width 33 height 11
click at [109, 142] on div "Sabit" at bounding box center [106, 143] width 118 height 10
click at [106, 143] on label at bounding box center [104, 142] width 7 height 7
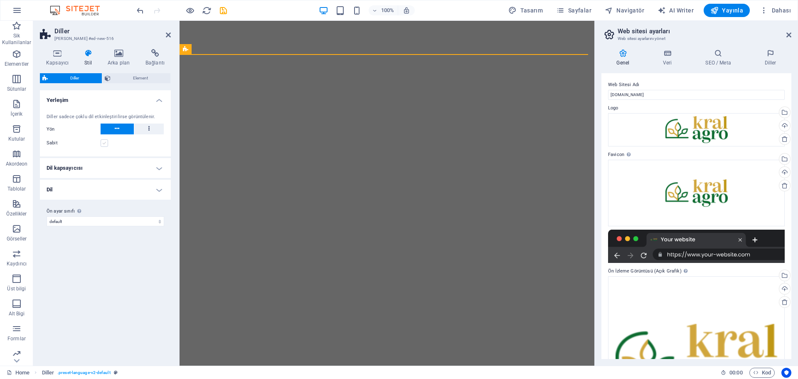
click at [0, 0] on input "Sabit" at bounding box center [0, 0] width 0 height 0
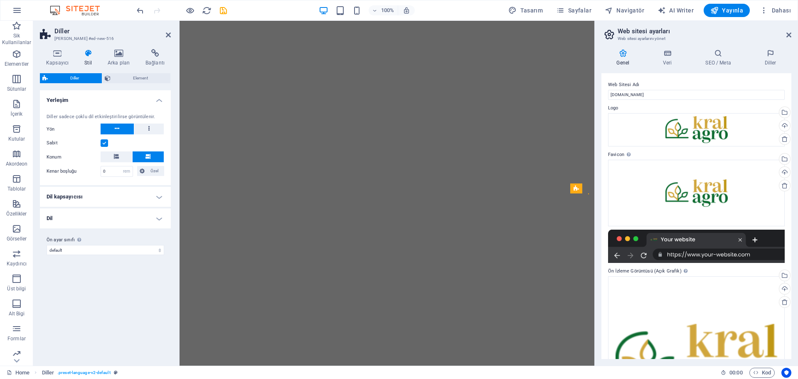
click at [105, 143] on label at bounding box center [104, 142] width 7 height 7
click at [0, 0] on input "Sabit" at bounding box center [0, 0] width 0 height 0
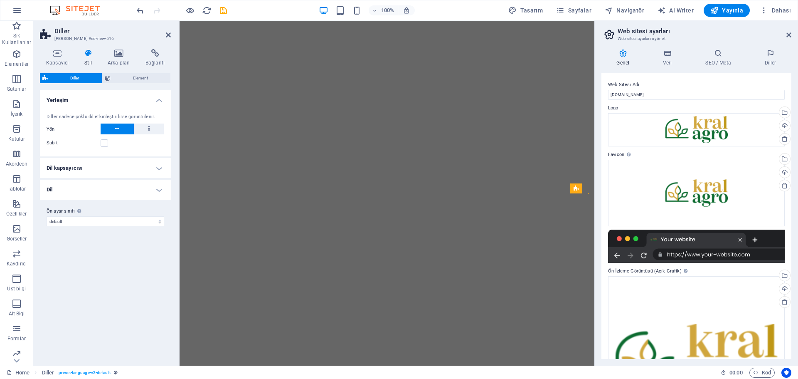
click at [84, 137] on div "Diller sadece çoklu dil etkinleştirilirse görüntülenir. Yön Sabit Konum Kenar b…" at bounding box center [105, 131] width 134 height 52
click at [92, 170] on h4 "Dil kapsayıcısı" at bounding box center [105, 168] width 131 height 20
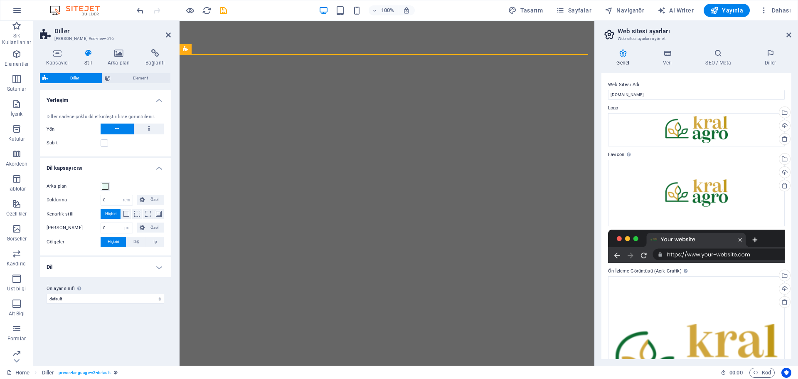
click at [92, 169] on h4 "Dil kapsayıcısı" at bounding box center [105, 165] width 131 height 15
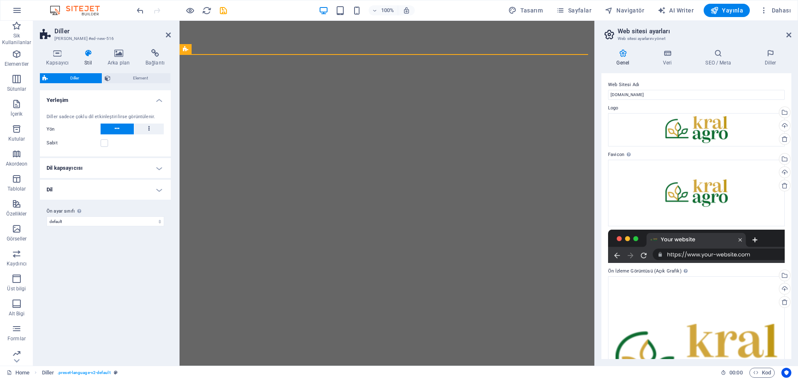
click at [91, 188] on h4 "Dil" at bounding box center [105, 190] width 131 height 20
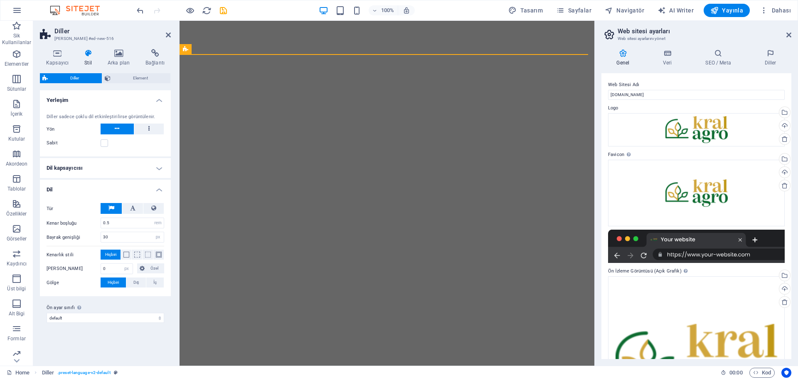
click at [91, 190] on h4 "Dil" at bounding box center [105, 187] width 131 height 15
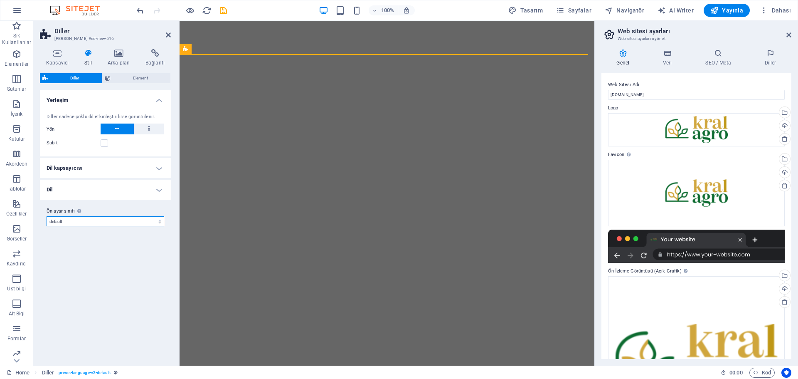
click at [80, 220] on select "default Ön ayar sınıfı ekle" at bounding box center [106, 221] width 118 height 10
click at [76, 264] on div "Varyantlar Varsayılan Yerleşim Diller sadece çoklu dil etkinleştirilirse görünt…" at bounding box center [105, 224] width 131 height 269
click at [169, 31] on h2 "Diller" at bounding box center [112, 30] width 116 height 7
click at [166, 34] on icon at bounding box center [168, 35] width 5 height 7
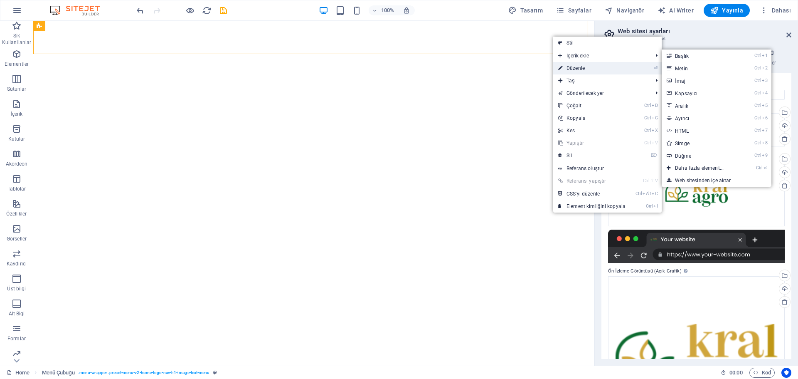
click at [582, 65] on link "⏎ Düzenle" at bounding box center [591, 68] width 77 height 12
select select "header"
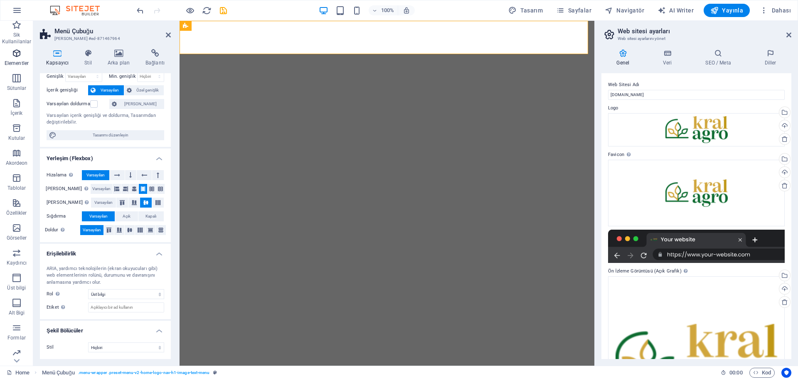
scroll to position [0, 0]
click at [169, 34] on icon at bounding box center [168, 35] width 5 height 7
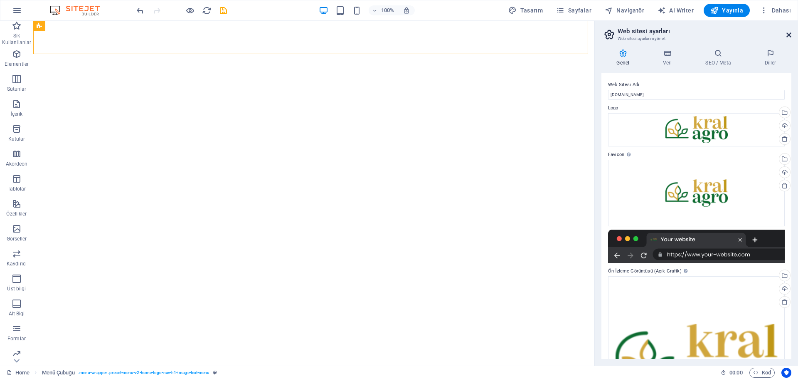
click at [791, 35] on icon at bounding box center [789, 35] width 5 height 7
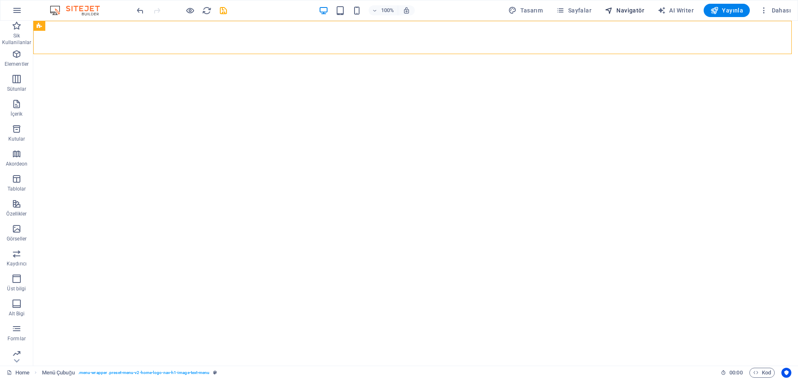
click at [613, 11] on icon "button" at bounding box center [609, 10] width 8 height 8
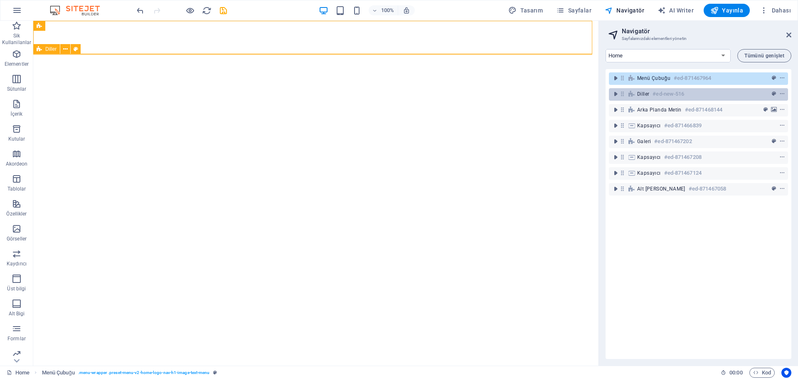
click at [645, 91] on span "Diller" at bounding box center [643, 94] width 12 height 7
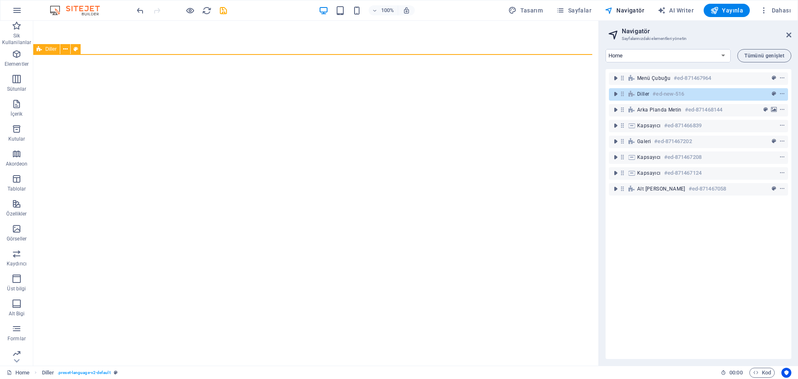
click at [644, 94] on span "Diller" at bounding box center [643, 94] width 12 height 7
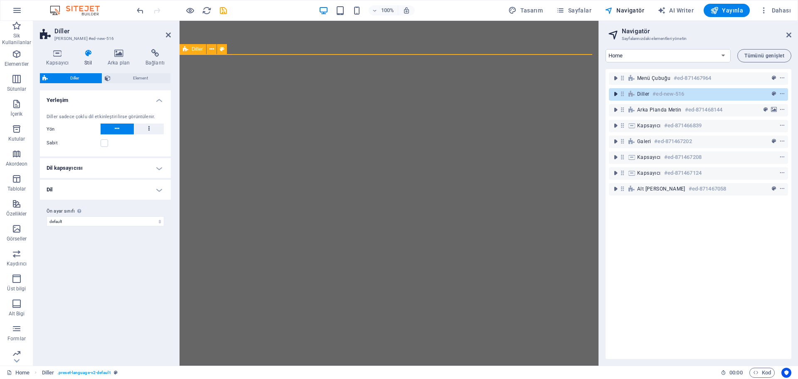
click at [619, 96] on icon "toggle-expand" at bounding box center [616, 94] width 8 height 8
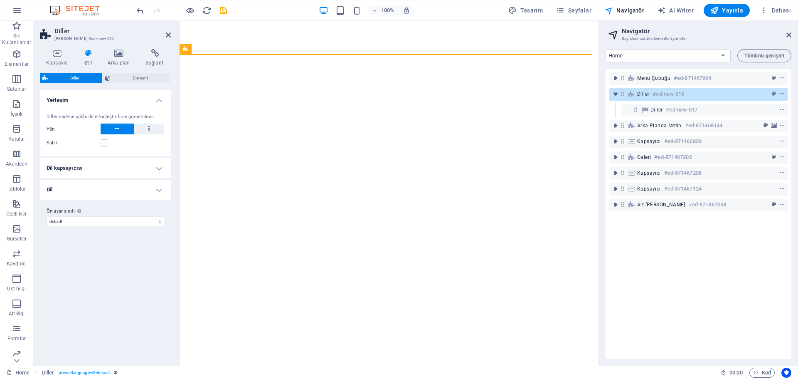
drag, startPoint x: 196, startPoint y: 50, endPoint x: 184, endPoint y: 49, distance: 12.1
click at [184, 49] on div "Diller" at bounding box center [186, 49] width 12 height 10
click at [183, 46] on div "Diller" at bounding box center [186, 49] width 12 height 10
click at [781, 95] on icon "context-menu" at bounding box center [782, 94] width 6 height 6
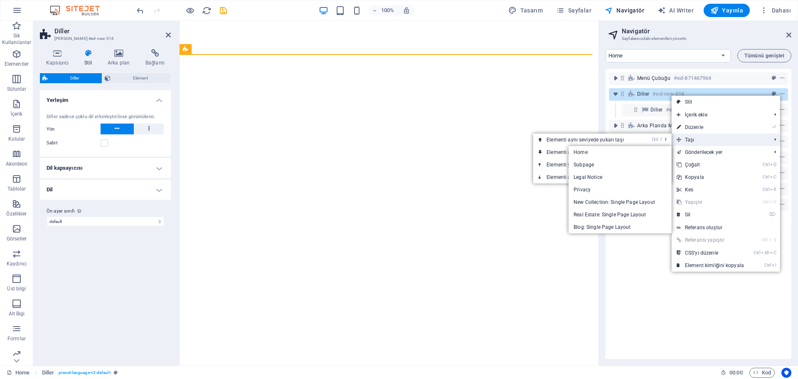
click at [703, 136] on span "Taşı" at bounding box center [720, 139] width 96 height 12
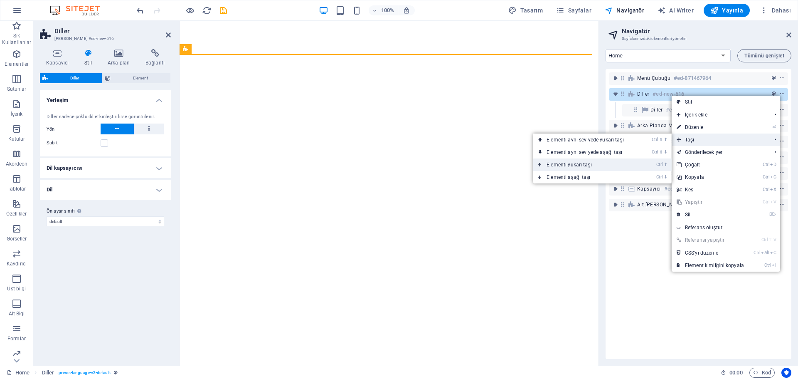
click at [609, 163] on link "Ctrl ⬆ Elementi yukarı taşı" at bounding box center [586, 164] width 107 height 12
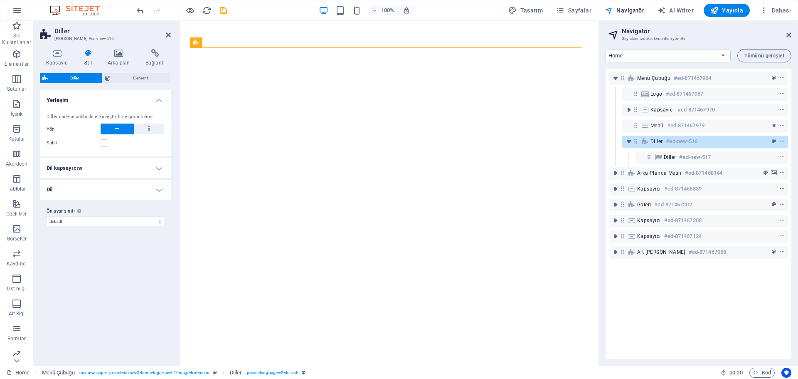
click at [637, 262] on div "Menü Çubuğu #ed-871467964 Logo #ed-871467967 Kapsayıcı #ed-871467970 Menü #ed-8…" at bounding box center [699, 214] width 186 height 290
click at [113, 252] on div "Varyantlar Varsayılan Yerleşim Diller sadece çoklu dil etkinleştirilirse görünt…" at bounding box center [105, 224] width 131 height 269
click at [789, 34] on icon at bounding box center [789, 35] width 5 height 7
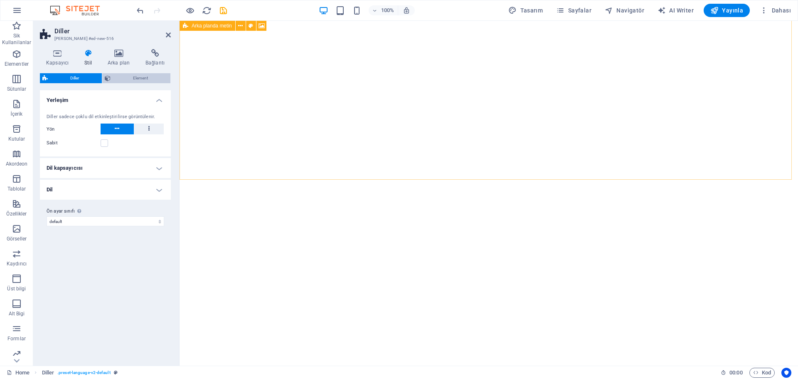
click at [133, 74] on span "Element" at bounding box center [140, 78] width 55 height 10
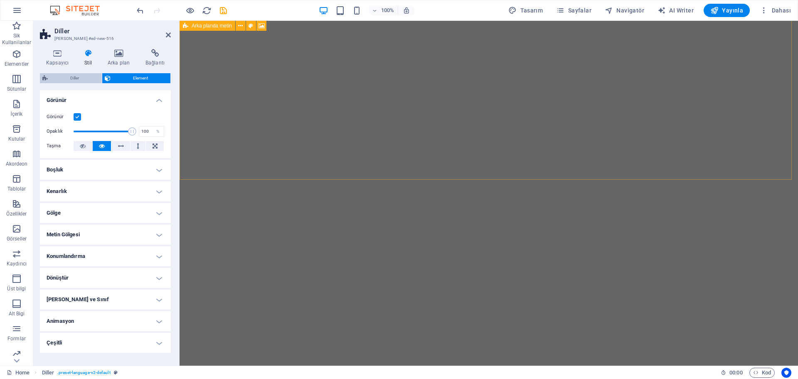
click at [69, 78] on span "Diller" at bounding box center [74, 78] width 49 height 10
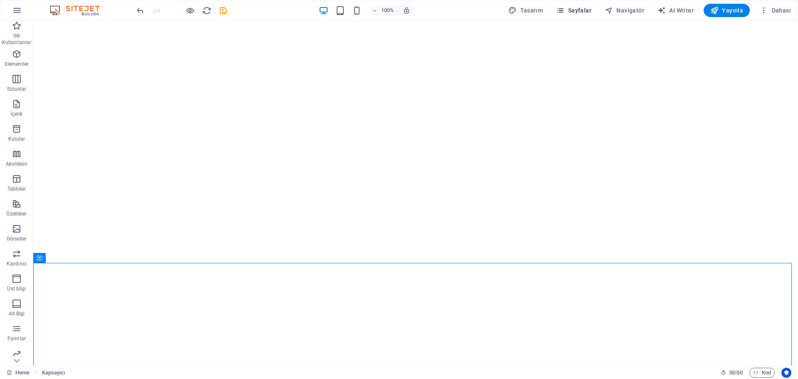
click at [575, 16] on button "Sayfalar" at bounding box center [574, 10] width 42 height 13
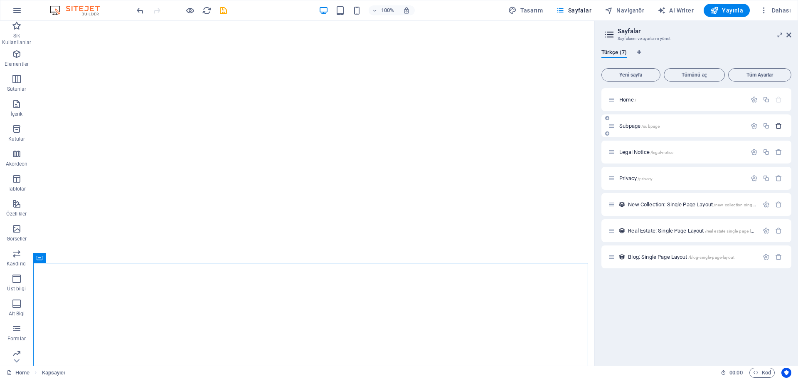
click at [782, 125] on button "button" at bounding box center [779, 125] width 12 height 7
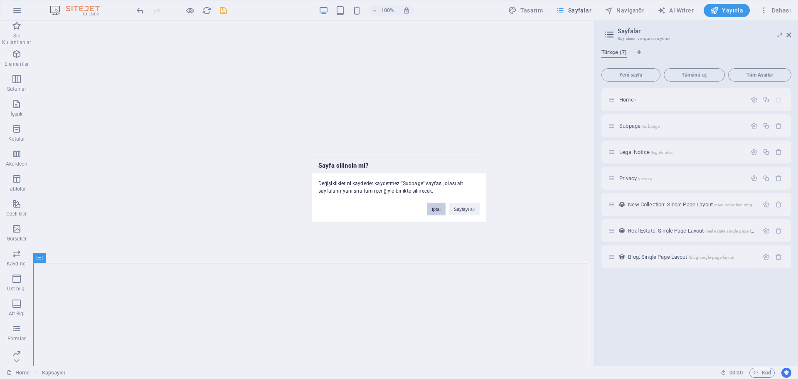
click at [435, 208] on button "İptal" at bounding box center [436, 208] width 19 height 12
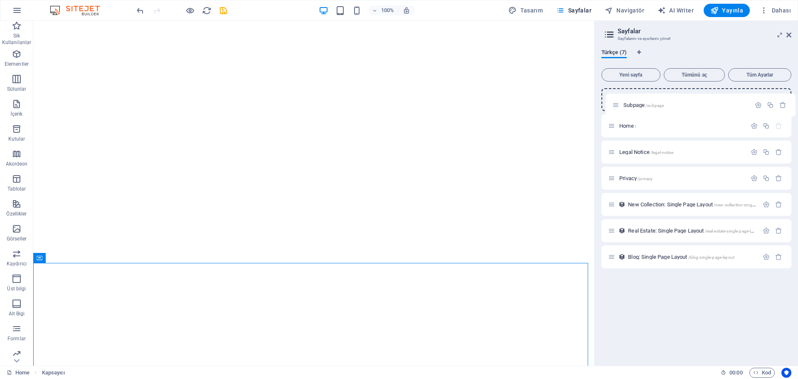
drag, startPoint x: 611, startPoint y: 126, endPoint x: 616, endPoint y: 101, distance: 25.4
click at [616, 101] on div "Home / Subpage /subpage Legal Notice /legal-notice Privacy /privacy New Collect…" at bounding box center [697, 178] width 190 height 180
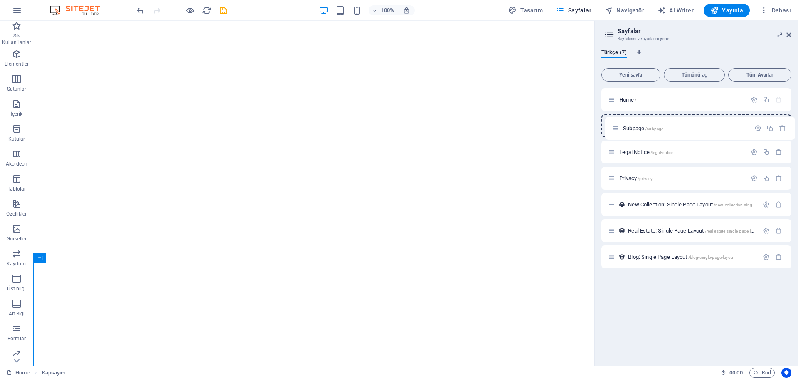
drag, startPoint x: 609, startPoint y: 99, endPoint x: 613, endPoint y: 133, distance: 34.3
click at [613, 133] on div "Subpage /subpage Home / Legal Notice /legal-notice Privacy /privacy New Collect…" at bounding box center [697, 178] width 190 height 180
click at [657, 288] on div "Home / Subpage /subpage Legal Notice /legal-notice Privacy /privacy New Collect…" at bounding box center [697, 223] width 190 height 271
click at [642, 181] on div "Privacy /privacy" at bounding box center [677, 178] width 138 height 10
click at [792, 34] on aside "Sayfalar Sayfalarını ve ayarlarını yönet Türkçe (7) Yeni sayfa Tümünü aç Tüm Ay…" at bounding box center [696, 193] width 204 height 345
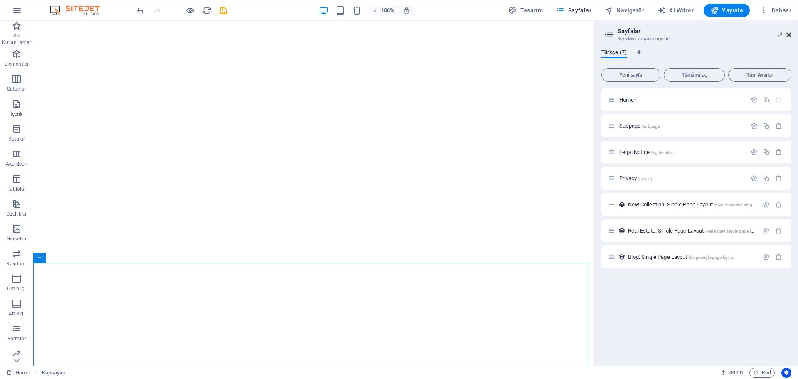
click at [790, 35] on icon at bounding box center [789, 35] width 5 height 7
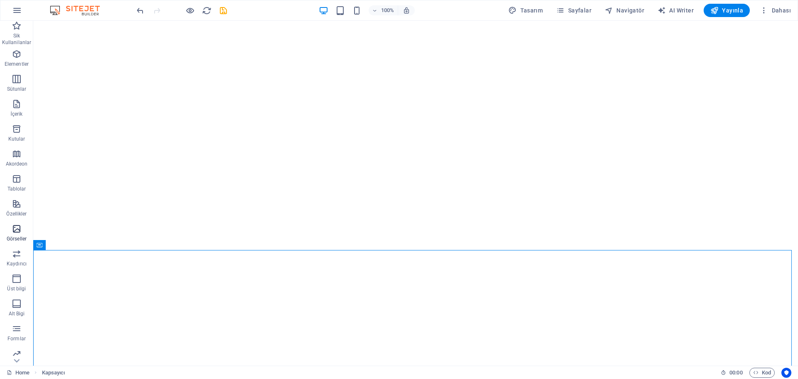
click at [22, 235] on p "Görseller" at bounding box center [17, 238] width 20 height 7
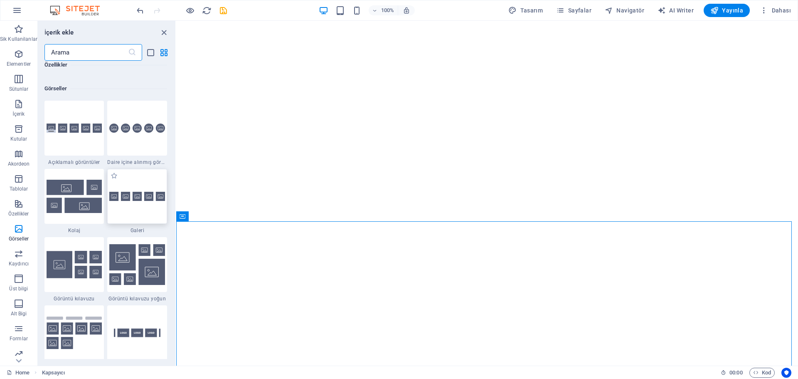
scroll to position [4216, 0]
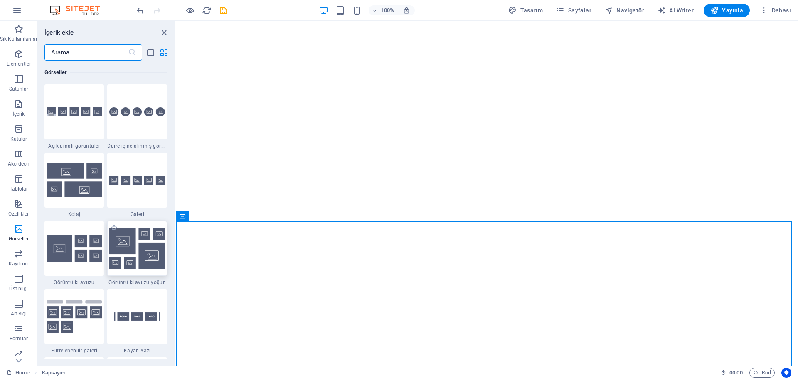
click at [148, 250] on img at bounding box center [137, 248] width 56 height 41
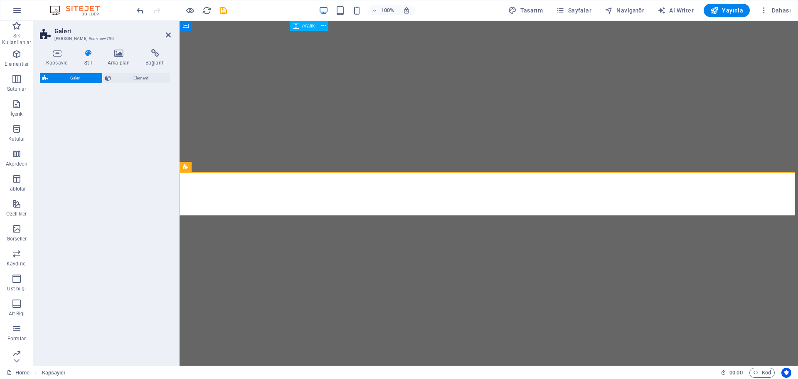
select select "rem"
select select "preset-gallery-v3-grid-dense"
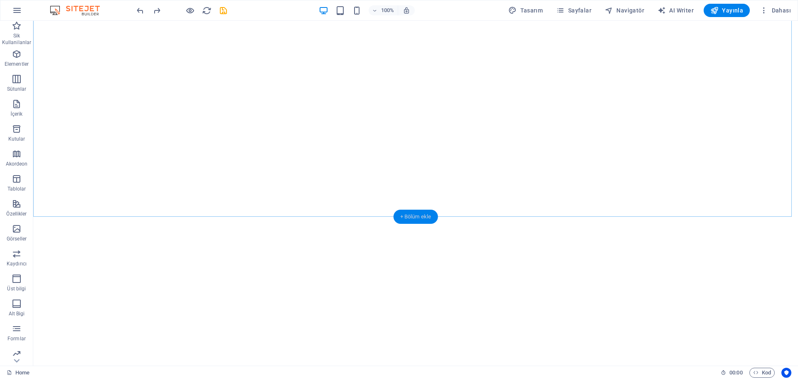
click at [409, 214] on div "+ Bölüm ekle" at bounding box center [416, 217] width 44 height 14
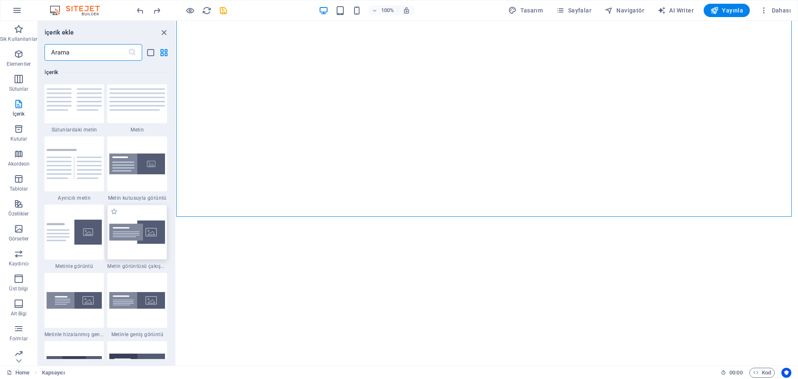
scroll to position [1496, 0]
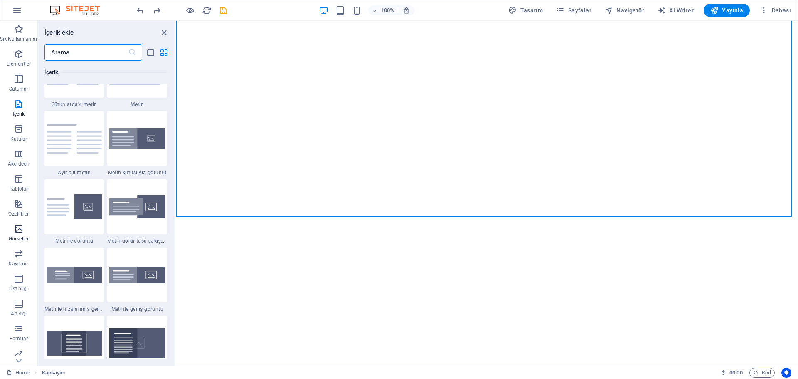
click at [23, 234] on span "Görseller" at bounding box center [18, 234] width 37 height 20
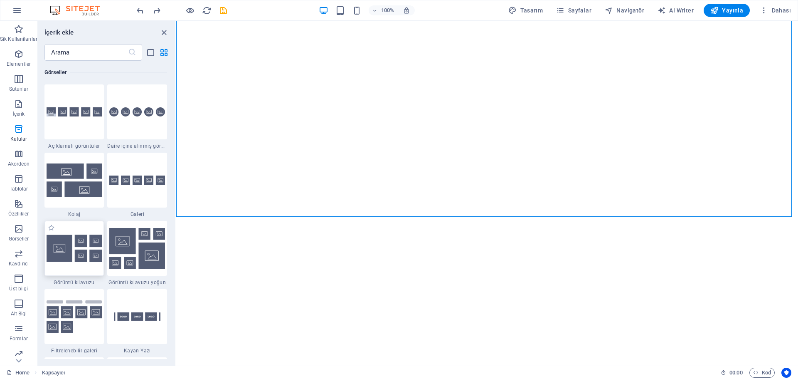
scroll to position [4216, 0]
click at [150, 248] on img at bounding box center [137, 248] width 56 height 41
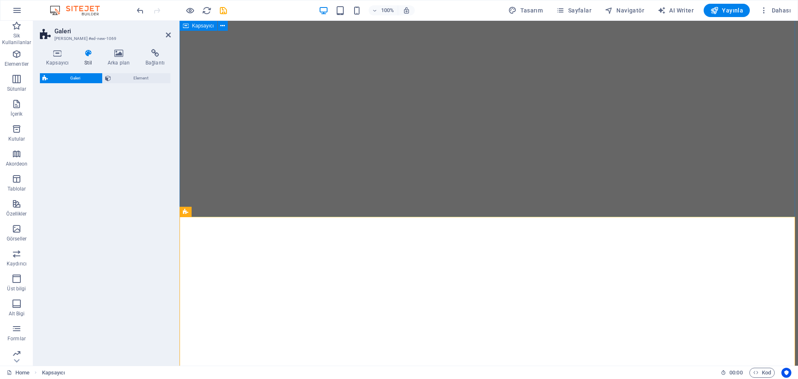
select select "rem"
select select "preset-gallery-v3-grid-dense"
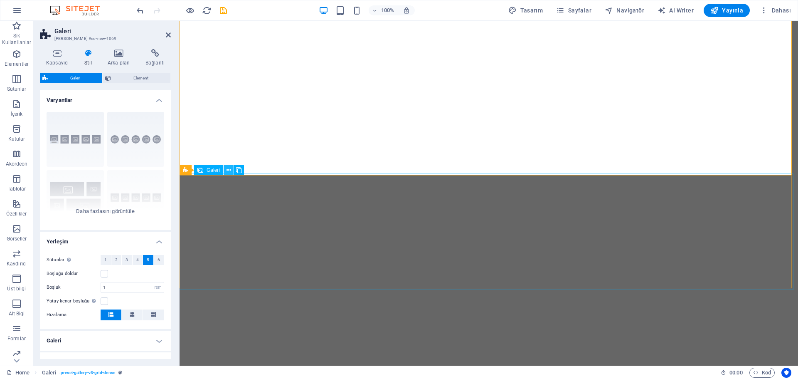
click at [230, 170] on icon at bounding box center [229, 170] width 5 height 9
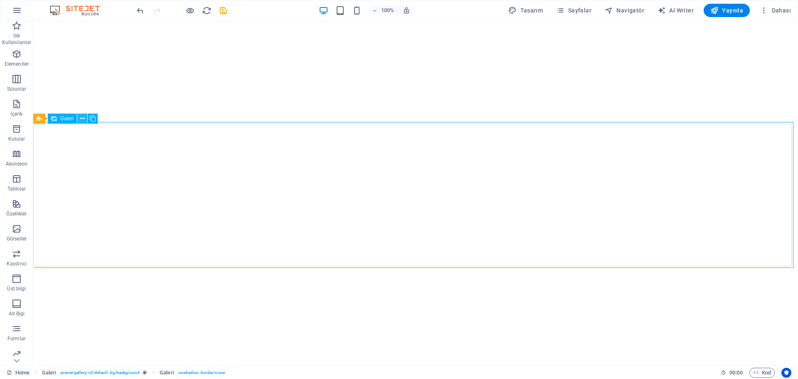
click at [81, 120] on icon at bounding box center [82, 118] width 5 height 9
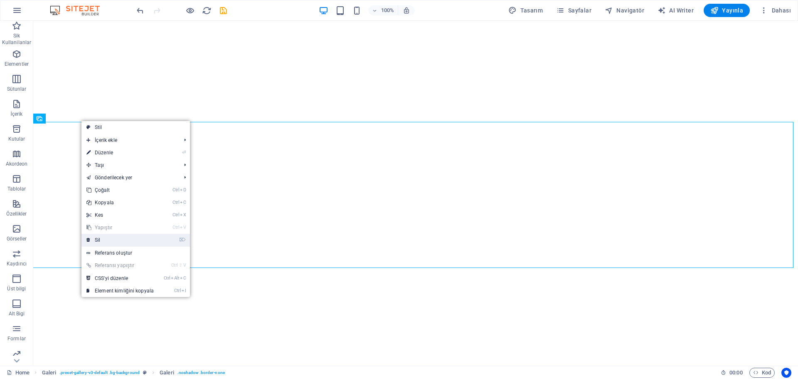
click at [121, 237] on link "⌦ Sil" at bounding box center [119, 240] width 77 height 12
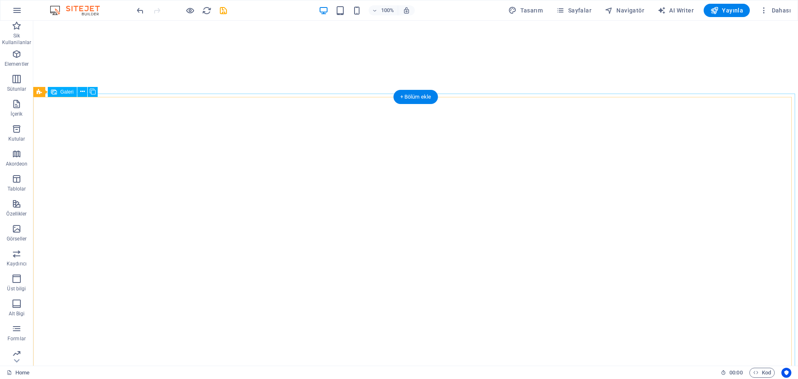
select select "4"
select select "px"
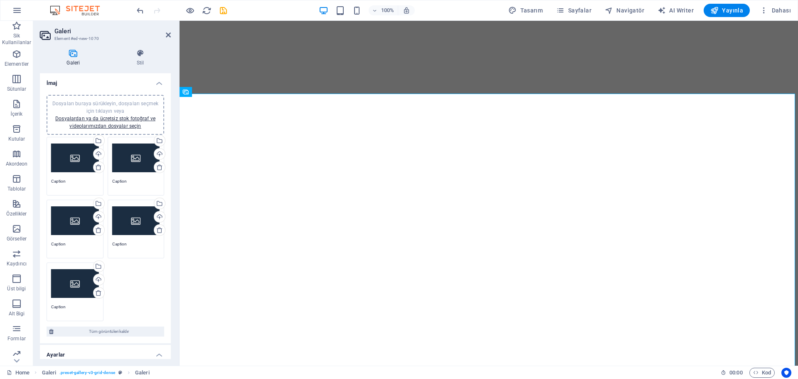
click at [69, 156] on div "Dosyaları buraya sürükleyin, dosyaları seçmek için tıklayın veya Dosyalardan ya…" at bounding box center [75, 157] width 48 height 33
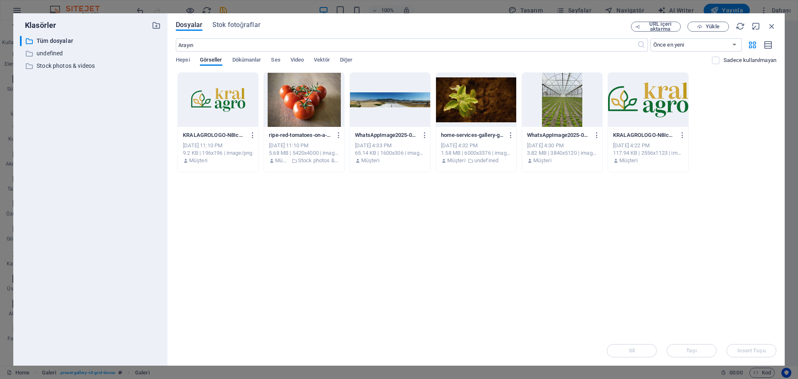
click at [488, 105] on div at bounding box center [476, 100] width 80 height 54
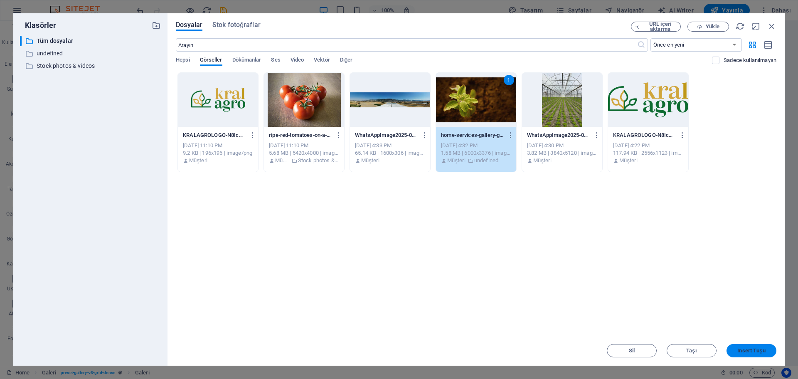
click at [747, 353] on span "Insert Tuşu" at bounding box center [752, 350] width 28 height 5
